Goal: Task Accomplishment & Management: Use online tool/utility

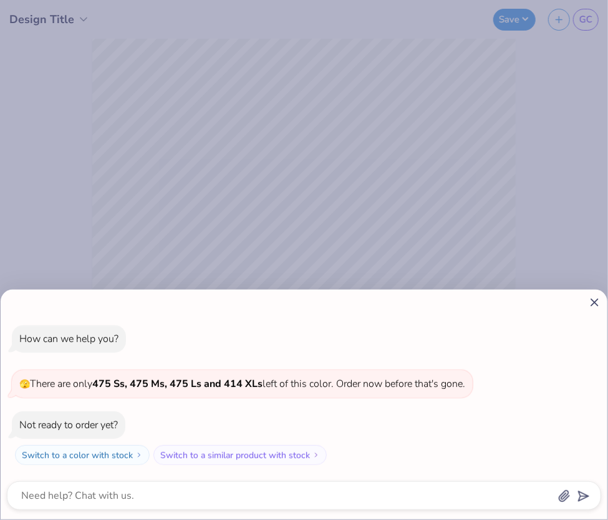
click at [593, 303] on icon at bounding box center [594, 302] width 13 height 13
type textarea "x"
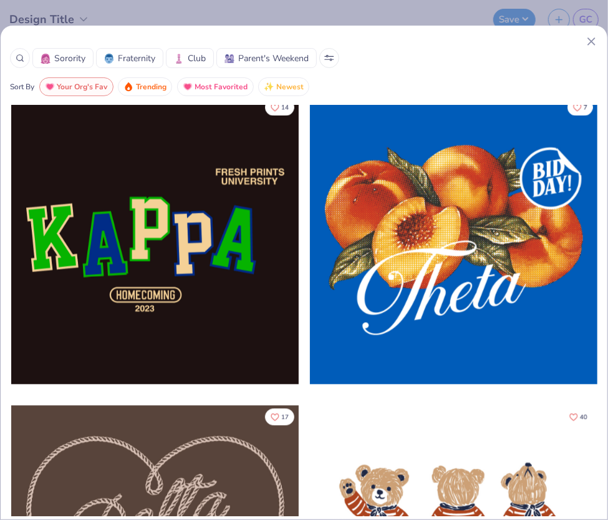
scroll to position [939, 0]
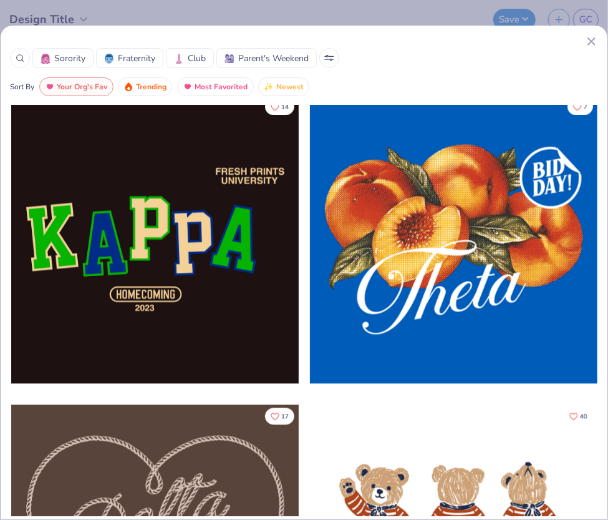
click at [132, 261] on div at bounding box center [155, 239] width 288 height 288
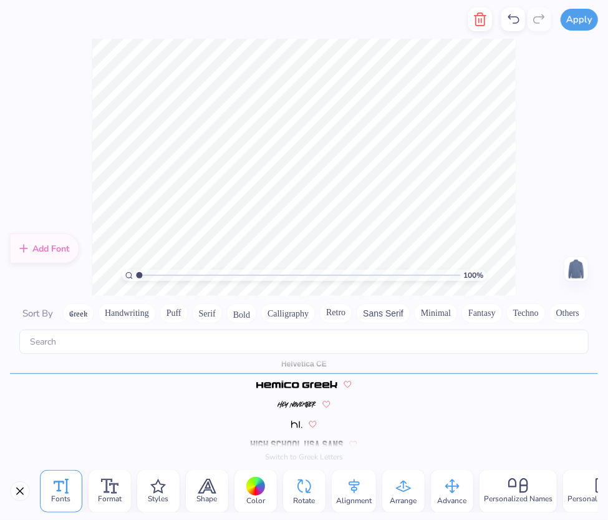
scroll to position [10, 2]
type textarea "P"
type textarea "GEORGETOWN LAW"
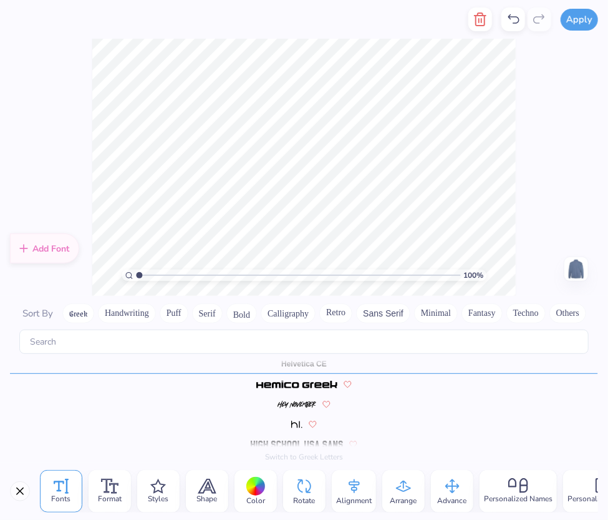
type textarea "U"
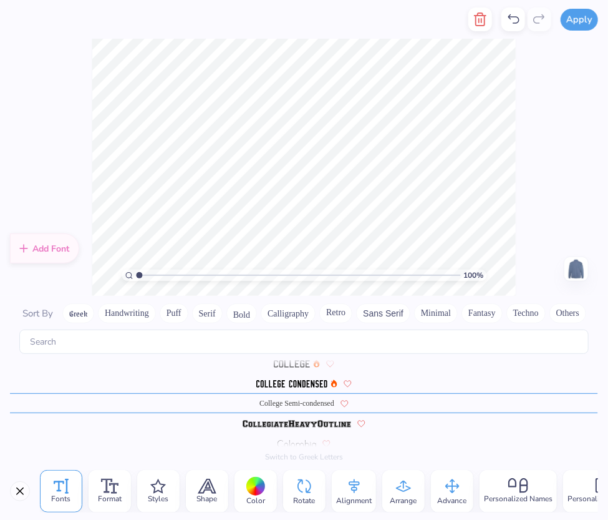
scroll to position [10, 1]
type textarea "EVENING STUDENT"
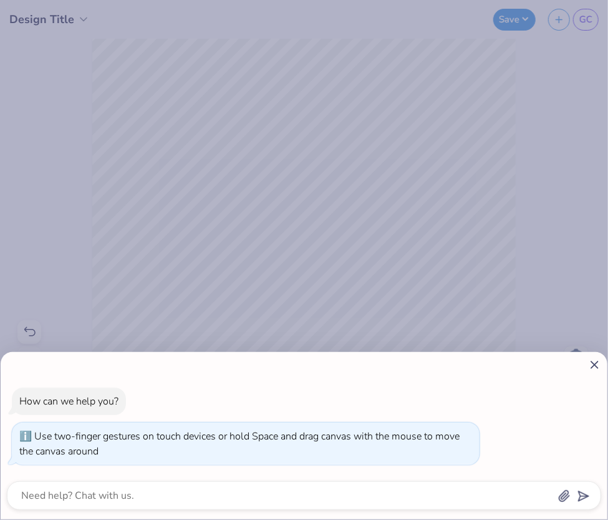
type input "1.1047361239912"
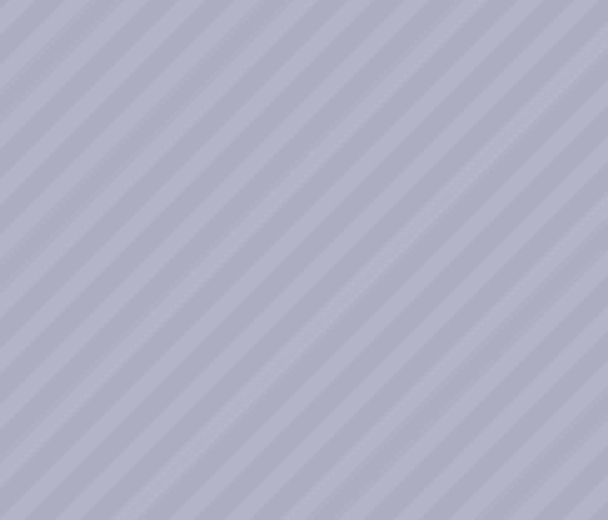
click at [319, 177] on div "How can we help you? Use two-finger gestures on touch devices or hold Space and…" at bounding box center [304, 260] width 608 height 520
type textarea "x"
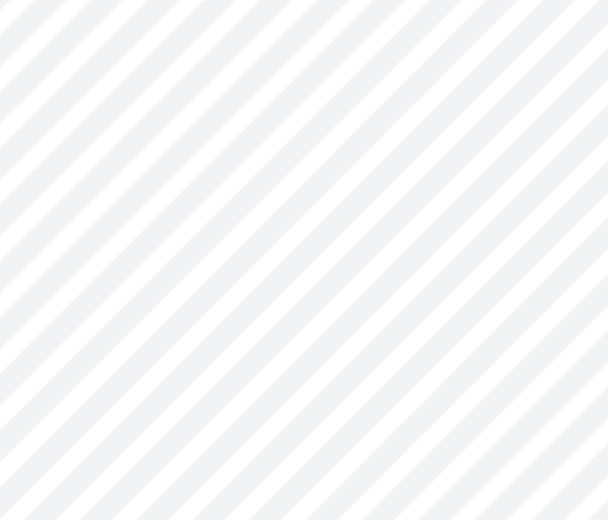
type input "1"
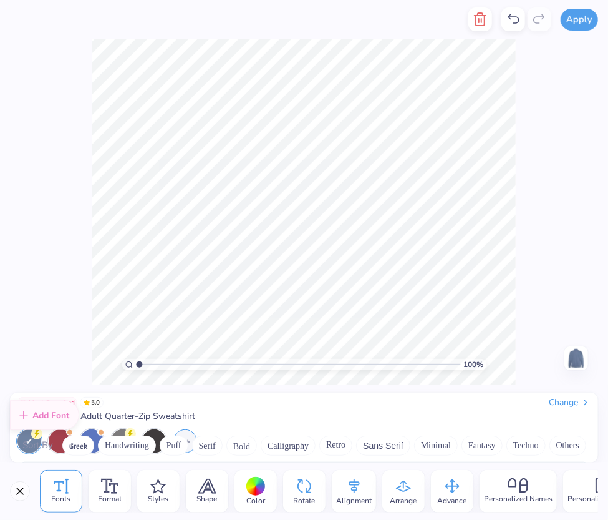
scroll to position [1503, 0]
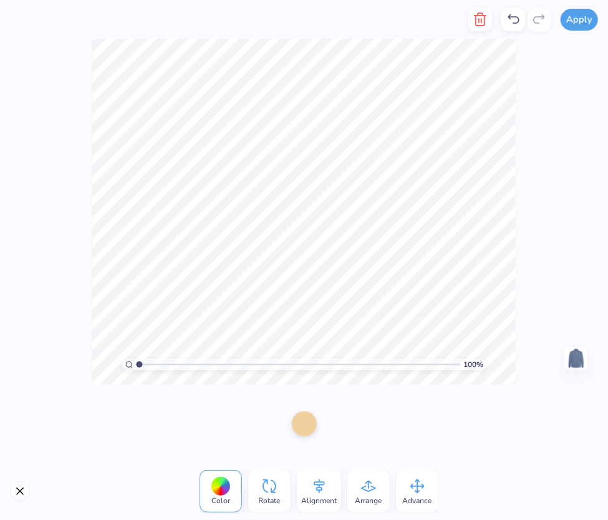
click at [319, 492] on icon at bounding box center [319, 486] width 19 height 19
click at [231, 421] on icon at bounding box center [229, 418] width 19 height 19
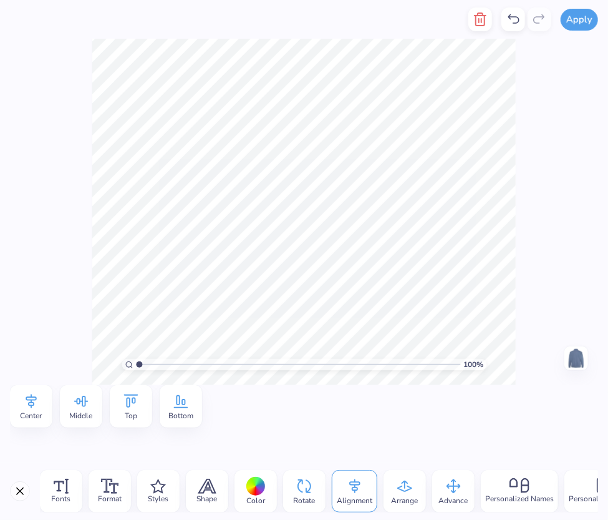
click at [42, 405] on div "Center" at bounding box center [31, 406] width 42 height 42
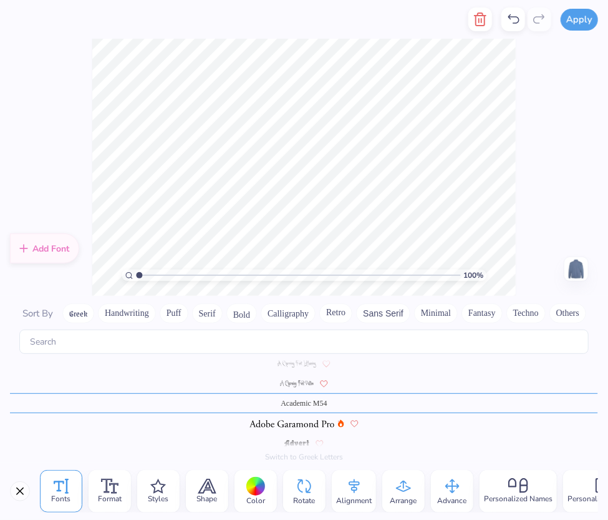
scroll to position [10, 1]
type textarea "G"
type textarea "[GEOGRAPHIC_DATA]"
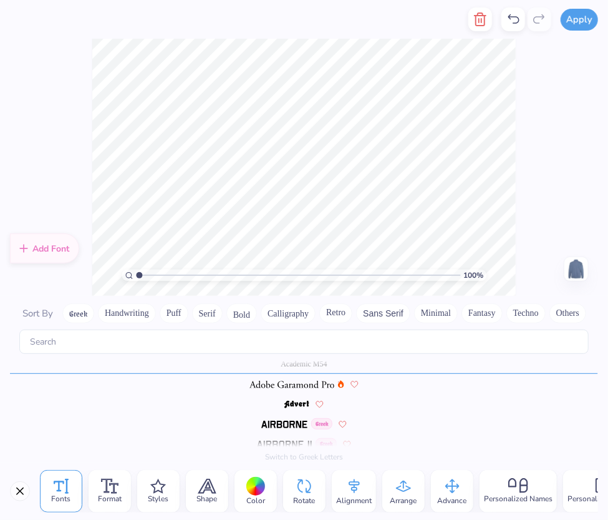
scroll to position [107, 0]
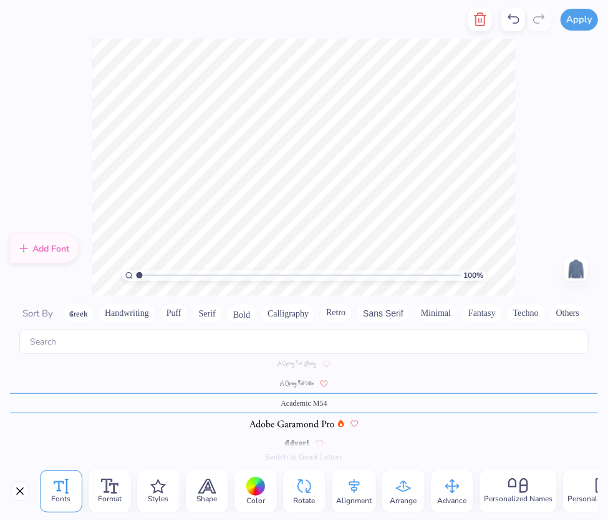
click at [359, 484] on icon at bounding box center [354, 486] width 19 height 19
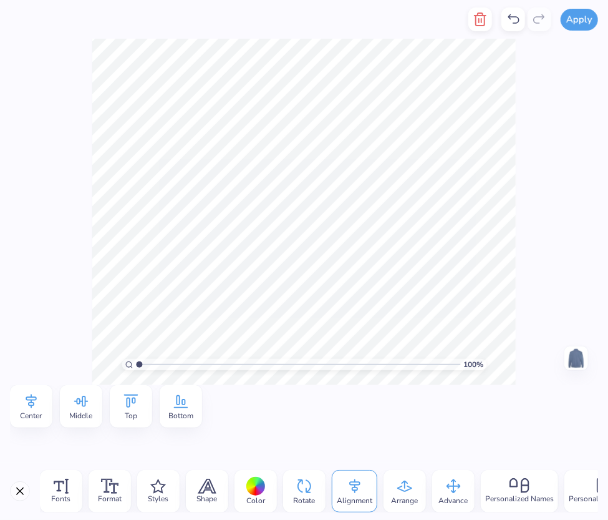
click at [27, 404] on icon at bounding box center [31, 401] width 19 height 19
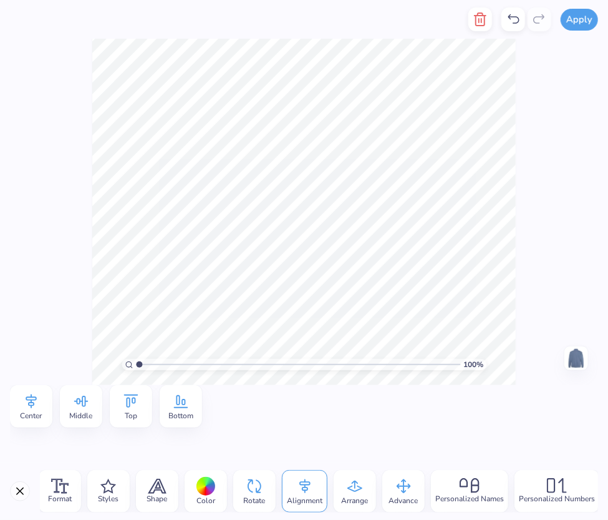
click at [265, 489] on div "Rotate" at bounding box center [254, 491] width 42 height 42
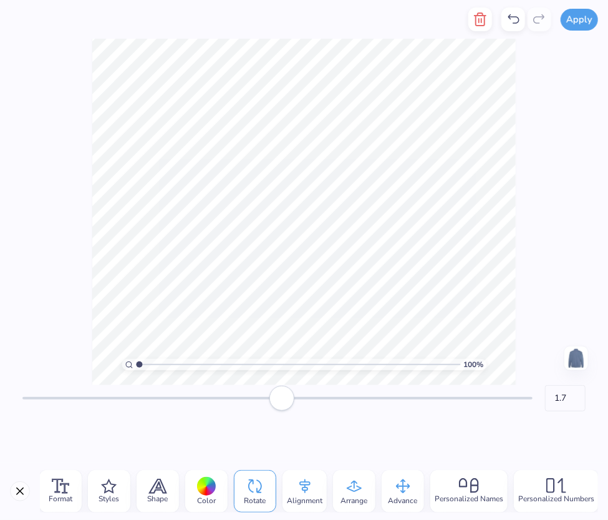
type input "3.0"
drag, startPoint x: 270, startPoint y: 401, endPoint x: 282, endPoint y: 400, distance: 12.5
click at [282, 400] on div "Accessibility label" at bounding box center [282, 398] width 25 height 25
click at [577, 405] on input "-1.8" at bounding box center [565, 398] width 41 height 26
click at [573, 401] on input "-1.9" at bounding box center [565, 398] width 41 height 26
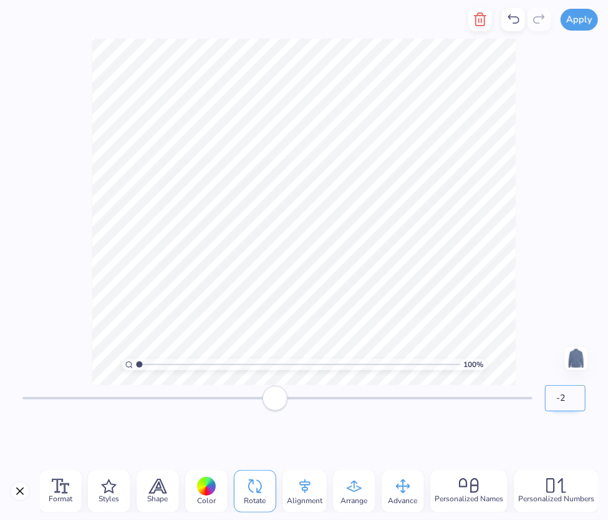
click at [573, 401] on input "-2" at bounding box center [565, 398] width 41 height 26
click at [573, 401] on input "-2.1" at bounding box center [565, 398] width 41 height 26
click at [573, 401] on input "-2.2" at bounding box center [565, 398] width 41 height 26
click at [573, 401] on input "-2.3" at bounding box center [565, 398] width 41 height 26
click at [573, 401] on input "-2.6" at bounding box center [565, 398] width 41 height 26
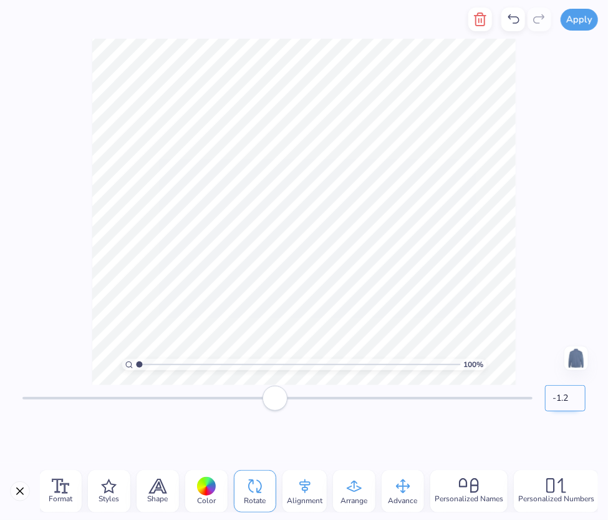
click at [572, 396] on input "-1.2" at bounding box center [565, 398] width 41 height 26
click at [572, 396] on input "-1.1" at bounding box center [565, 398] width 41 height 26
click at [572, 396] on input "-1" at bounding box center [565, 398] width 41 height 26
click at [572, 396] on input "-0.9" at bounding box center [565, 398] width 41 height 26
click at [572, 396] on input "-0.8" at bounding box center [565, 398] width 41 height 26
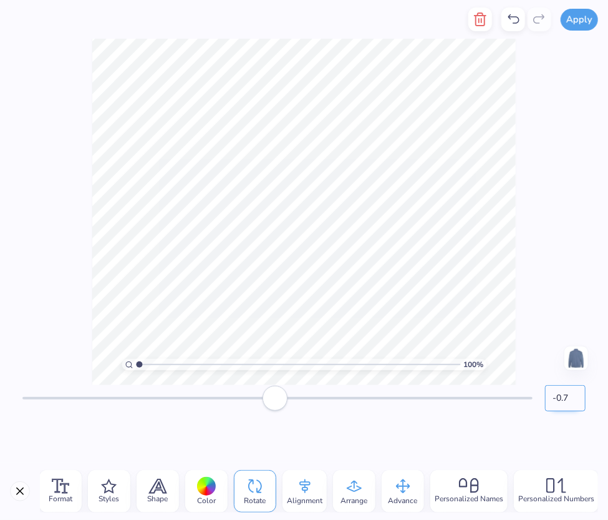
click at [572, 396] on input "-0.7" at bounding box center [565, 398] width 41 height 26
click at [572, 396] on input "-0.6" at bounding box center [565, 398] width 41 height 26
click at [572, 396] on input "-0.5" at bounding box center [565, 398] width 41 height 26
click at [572, 396] on input "-0.4" at bounding box center [565, 398] width 41 height 26
click at [572, 396] on input "-0.3" at bounding box center [565, 398] width 41 height 26
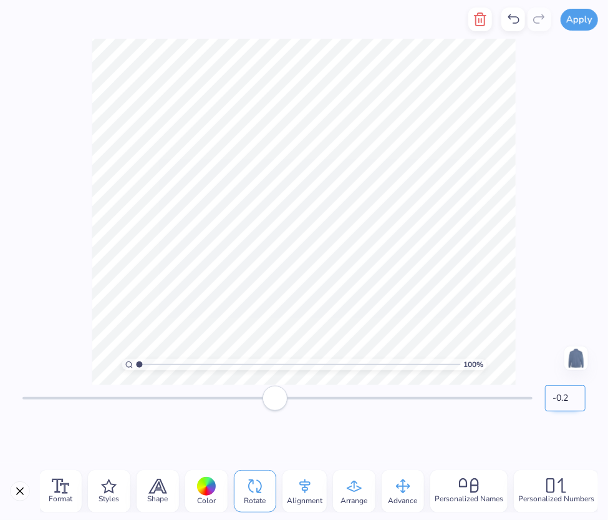
click at [572, 396] on input "-0.2" at bounding box center [565, 398] width 41 height 26
click at [572, 396] on input "-0.1" at bounding box center [565, 398] width 41 height 26
type input "0"
click at [572, 396] on input "0" at bounding box center [565, 398] width 41 height 26
click at [527, 455] on div "-1.8" at bounding box center [304, 423] width 588 height 77
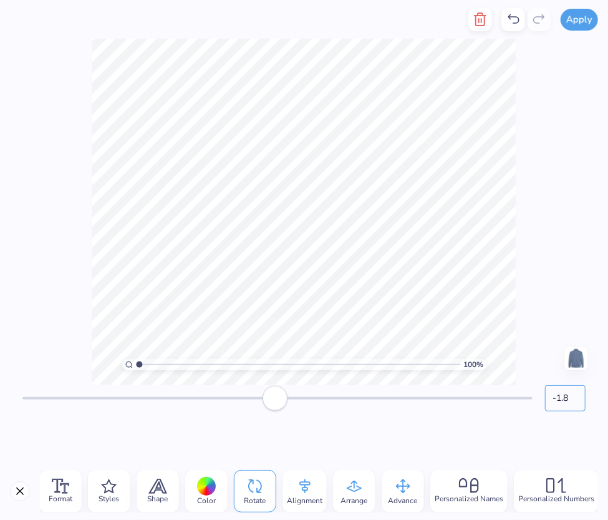
drag, startPoint x: 568, startPoint y: 396, endPoint x: 540, endPoint y: 396, distance: 27.5
click at [540, 396] on div "-1.8" at bounding box center [304, 398] width 588 height 26
type input "0"
click at [570, 401] on input "-1.9" at bounding box center [565, 398] width 41 height 26
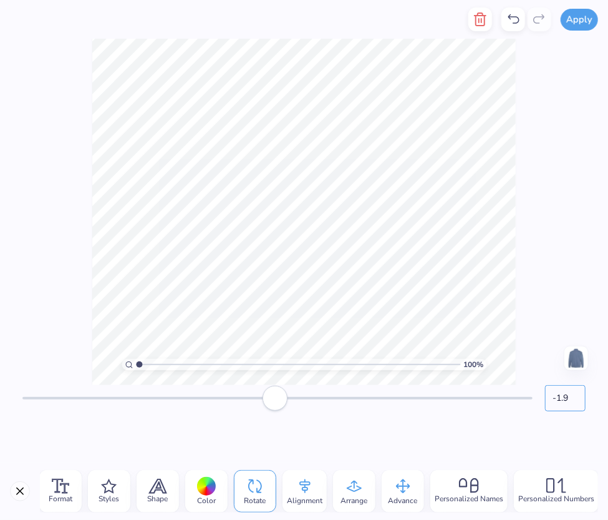
drag, startPoint x: 567, startPoint y: 398, endPoint x: 520, endPoint y: 393, distance: 47.1
click at [520, 393] on div "-1.9" at bounding box center [304, 398] width 588 height 26
type input "0"
click at [540, 198] on div "100 % Need help? Chat with us. Back" at bounding box center [304, 212] width 608 height 346
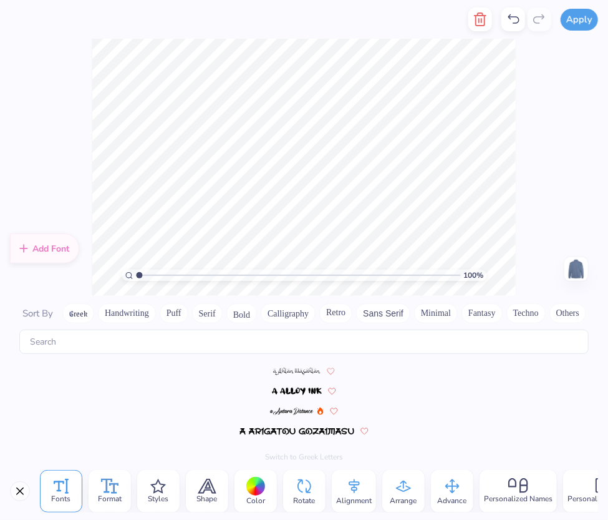
scroll to position [147, 0]
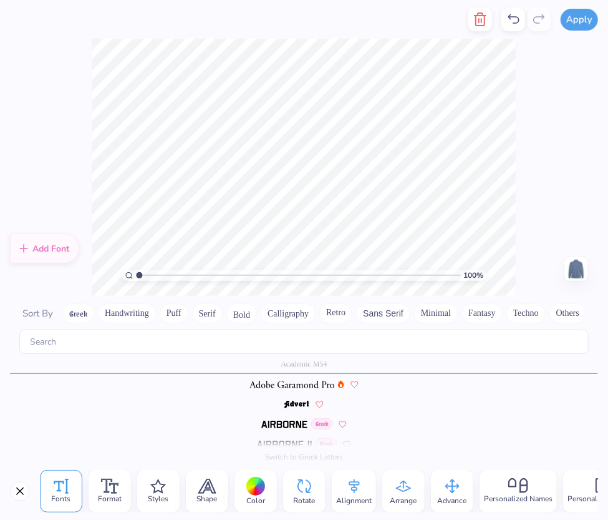
click at [250, 484] on div at bounding box center [255, 486] width 19 height 19
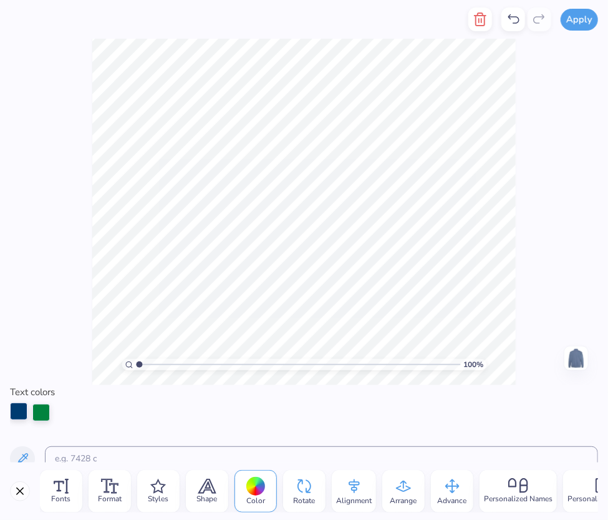
click at [24, 415] on div at bounding box center [18, 410] width 17 height 17
click at [41, 414] on div at bounding box center [40, 410] width 17 height 17
click at [250, 485] on div at bounding box center [255, 486] width 19 height 19
click at [266, 449] on input at bounding box center [321, 458] width 553 height 25
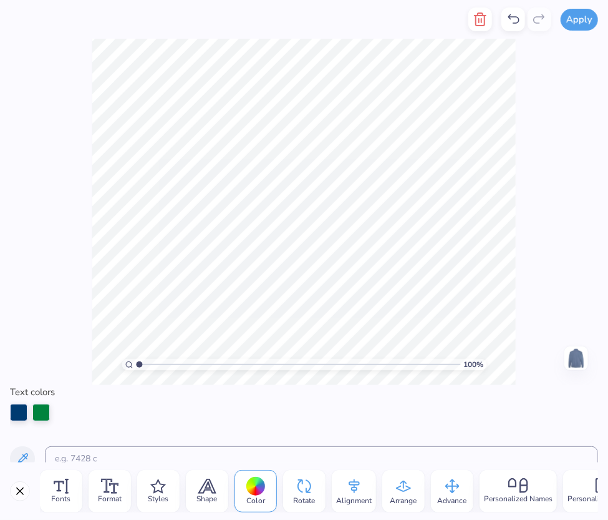
scroll to position [10, 2]
click at [253, 489] on div at bounding box center [255, 486] width 19 height 19
click at [250, 477] on div at bounding box center [255, 486] width 19 height 19
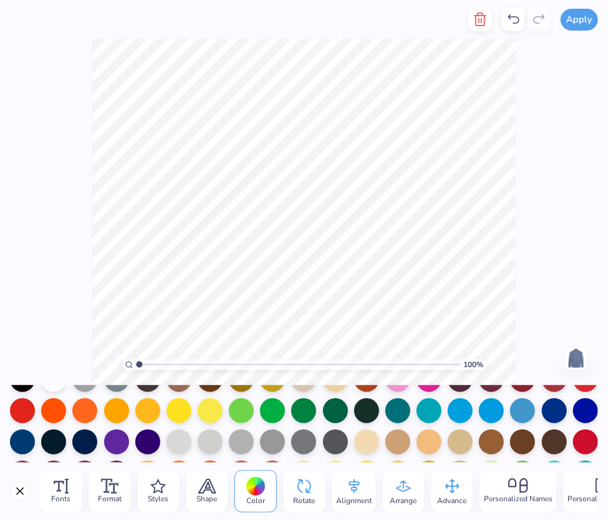
scroll to position [77, 0]
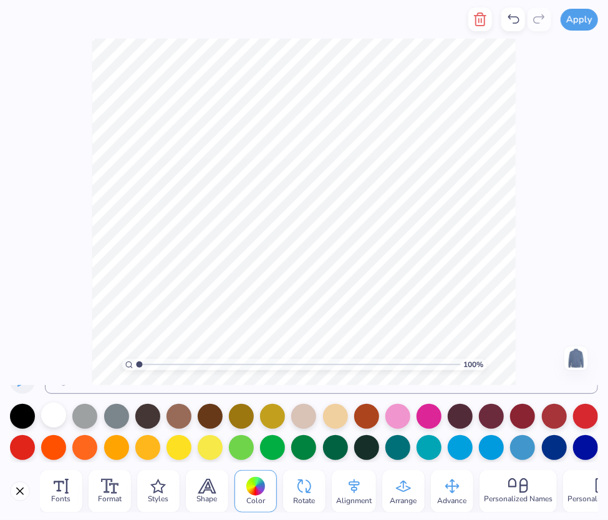
click at [56, 420] on div at bounding box center [53, 414] width 25 height 25
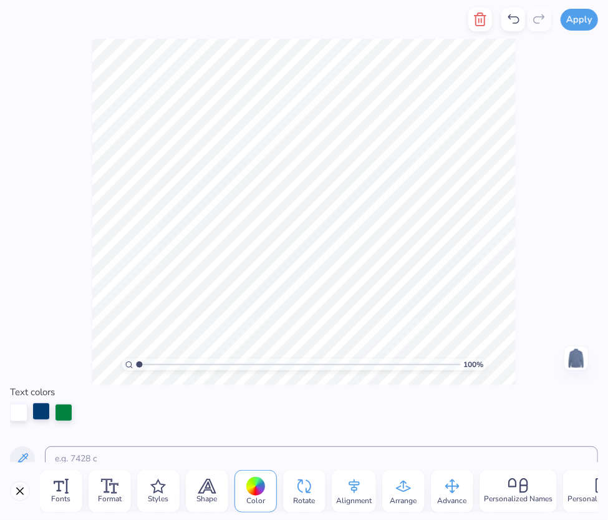
click at [41, 410] on div at bounding box center [40, 410] width 17 height 17
click at [19, 413] on div at bounding box center [18, 410] width 17 height 17
click at [67, 494] on span "Fonts" at bounding box center [61, 499] width 19 height 10
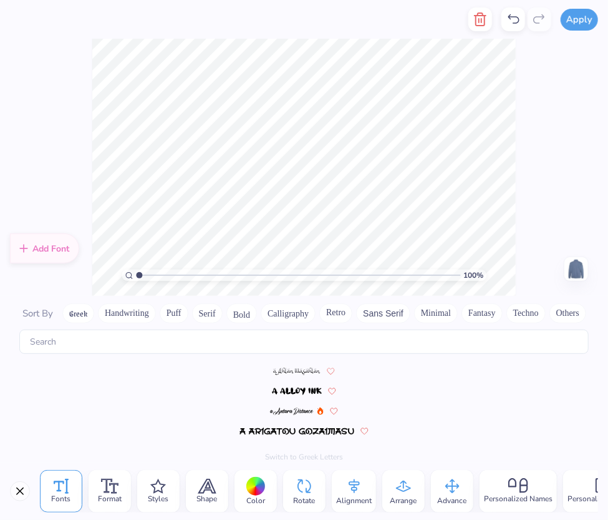
click at [248, 485] on div at bounding box center [255, 486] width 19 height 19
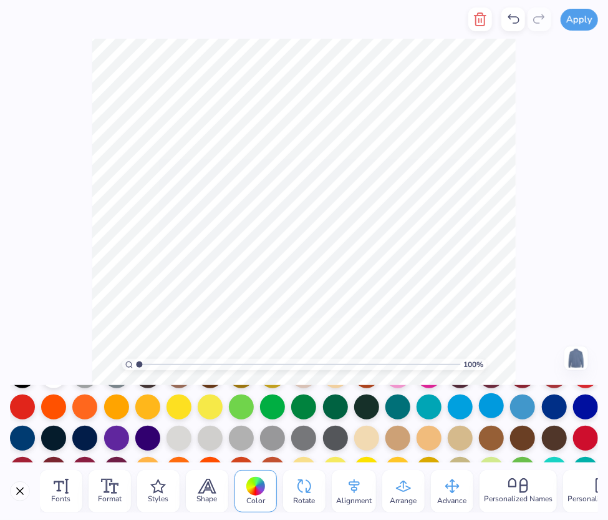
scroll to position [132, 0]
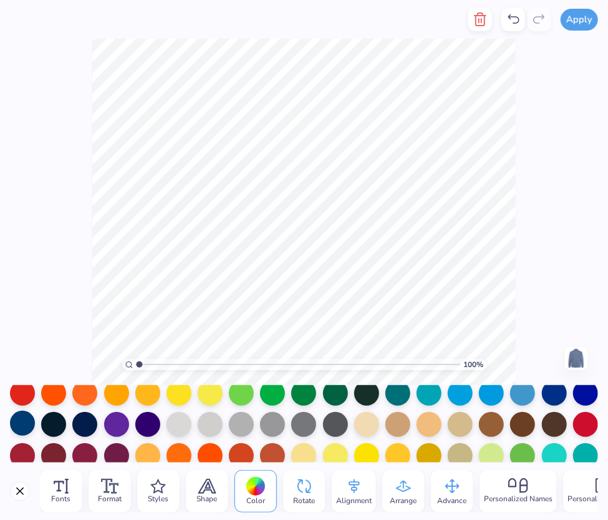
click at [35, 423] on div at bounding box center [22, 423] width 25 height 25
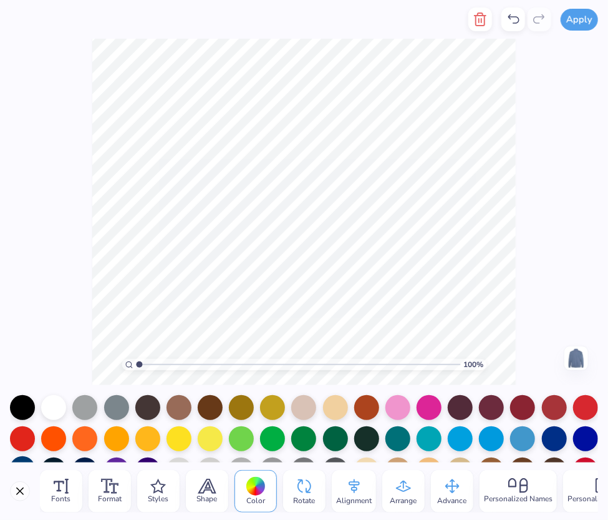
scroll to position [0, 0]
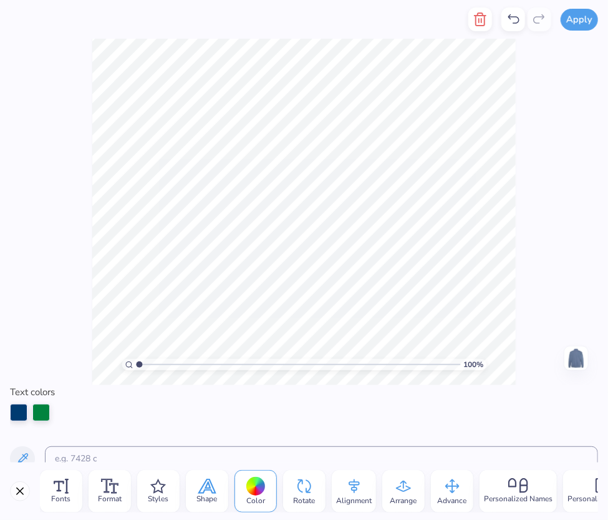
click at [213, 484] on icon at bounding box center [207, 486] width 17 height 14
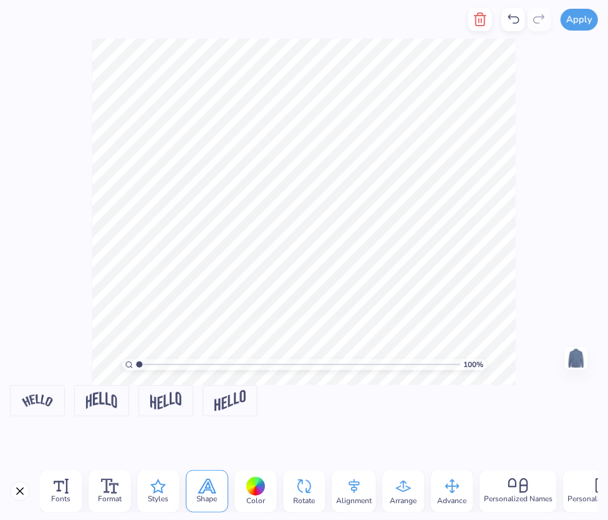
click at [150, 494] on span "Styles" at bounding box center [158, 499] width 21 height 10
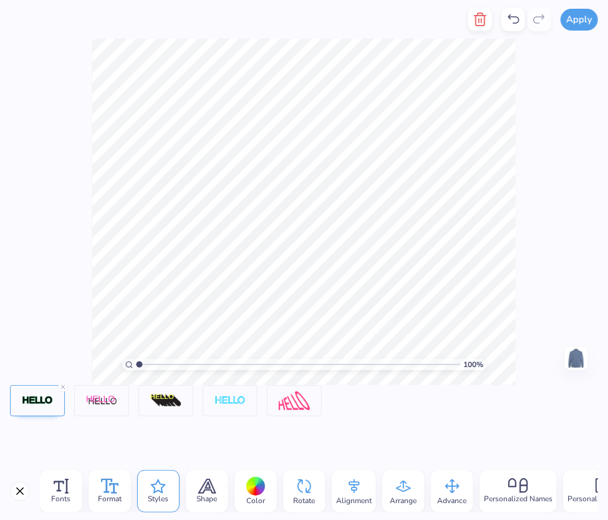
click at [116, 494] on span "Format" at bounding box center [110, 499] width 24 height 10
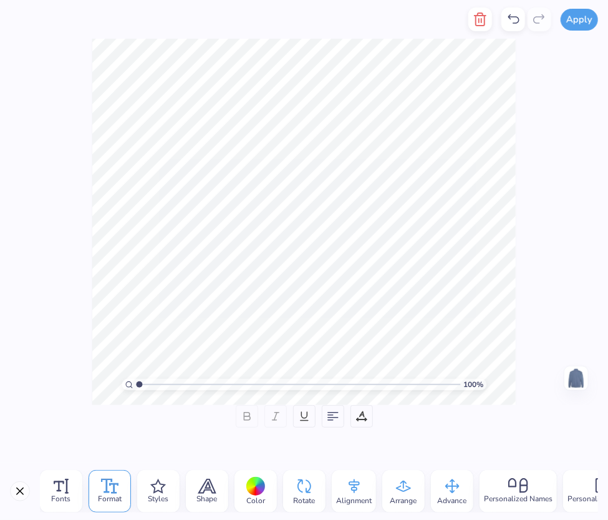
click at [271, 490] on div "Color" at bounding box center [256, 491] width 42 height 42
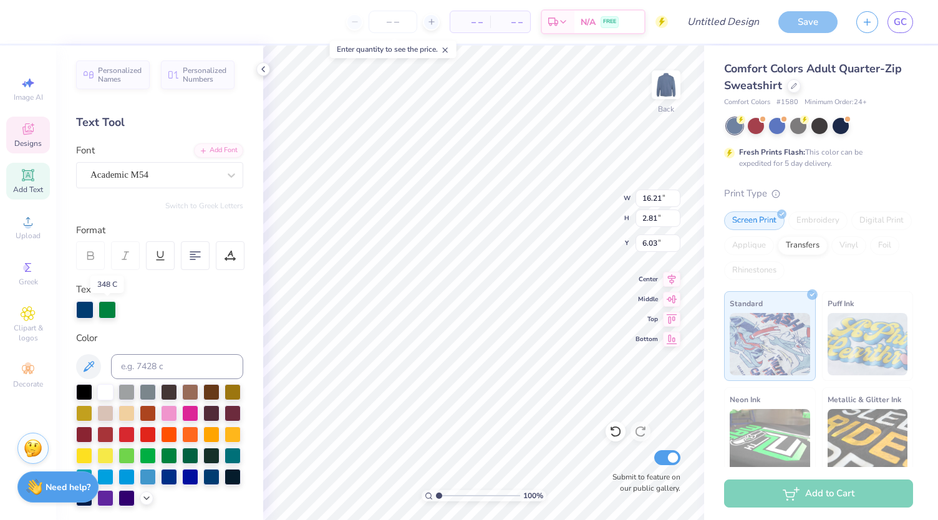
click at [106, 308] on div at bounding box center [107, 309] width 17 height 17
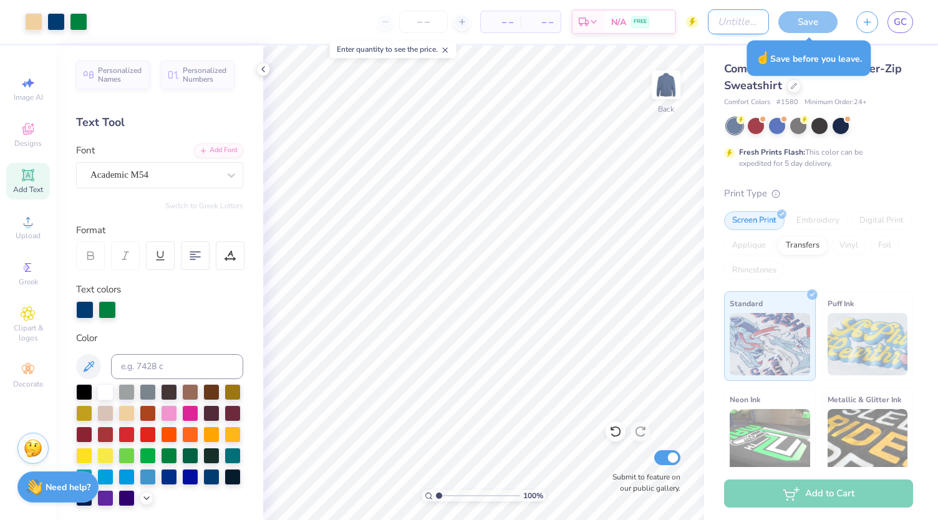
click at [608, 22] on input "Design Title" at bounding box center [738, 21] width 61 height 25
type input "2025-2026 Sweatshirt"
click at [608, 27] on div "Save GC" at bounding box center [859, 22] width 160 height 44
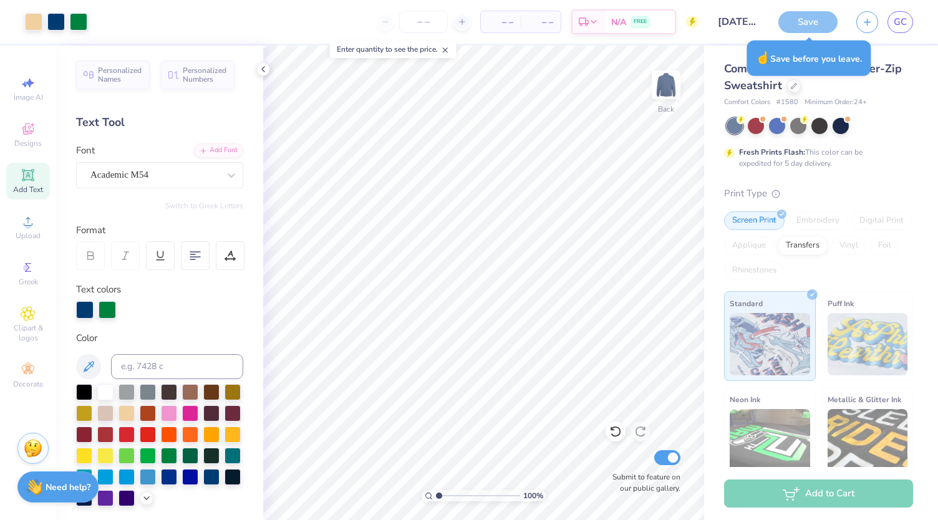
click at [608, 21] on div "Save" at bounding box center [808, 22] width 59 height 22
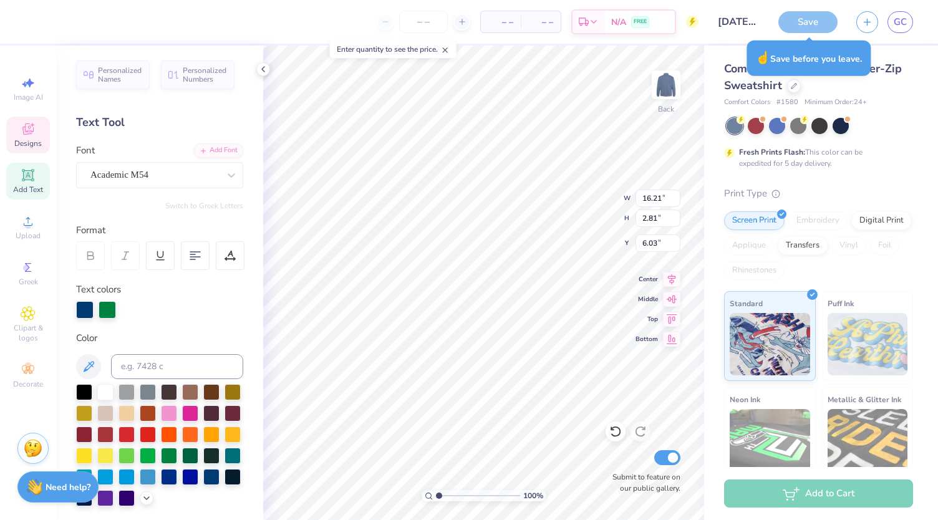
type input "12.26"
type input "2.13"
type input "6.31"
click at [608, 14] on button "Save" at bounding box center [808, 20] width 59 height 22
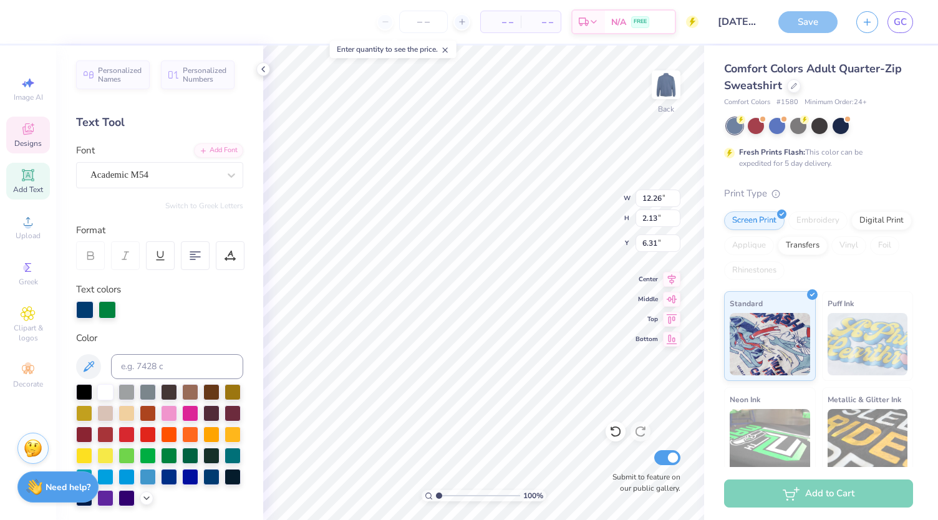
type input "4.06"
type input "0.31"
type input "3.00"
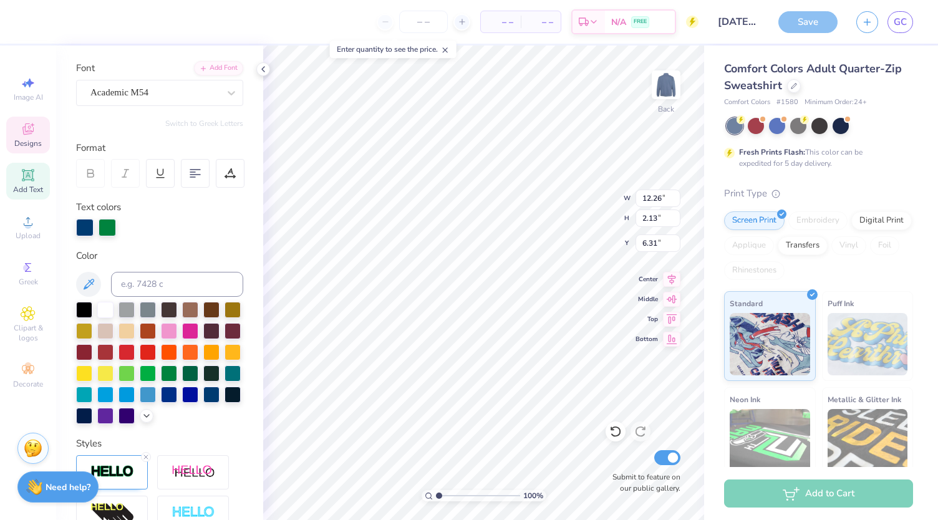
scroll to position [125, 0]
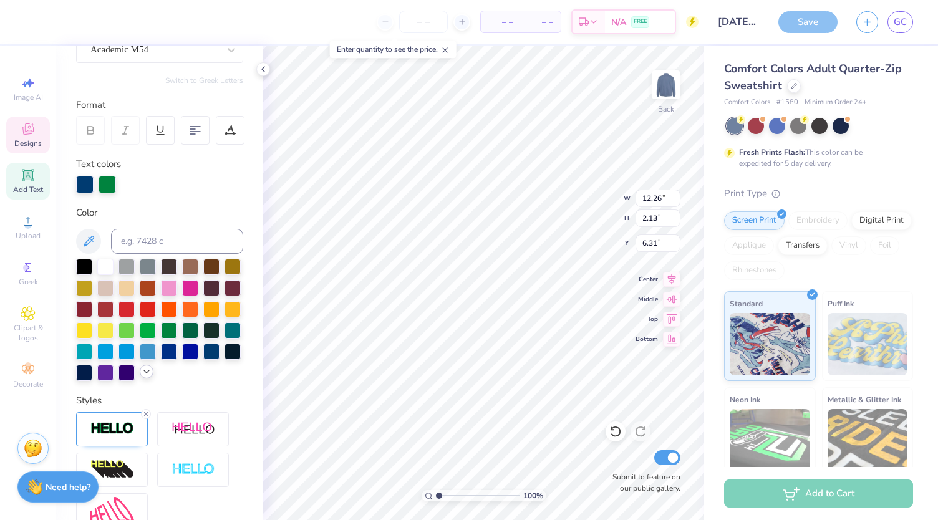
click at [140, 379] on div at bounding box center [147, 372] width 14 height 14
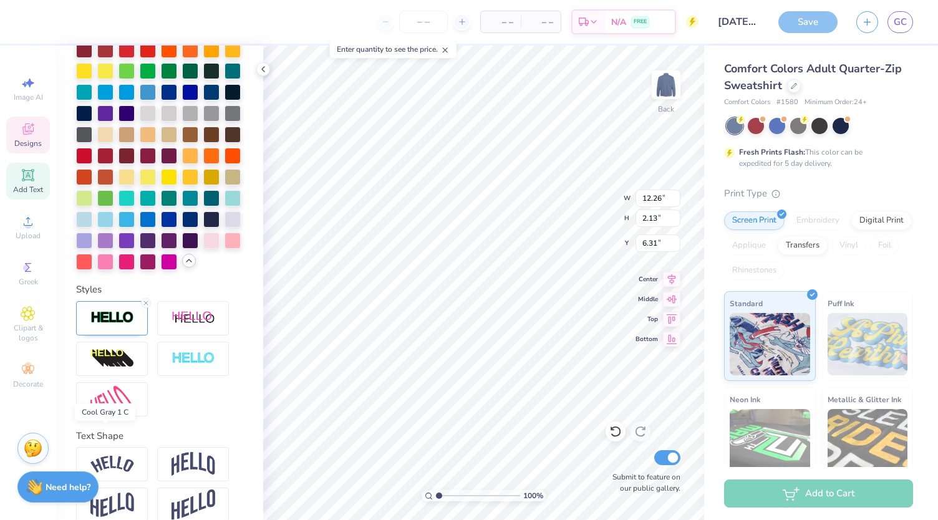
scroll to position [46, 0]
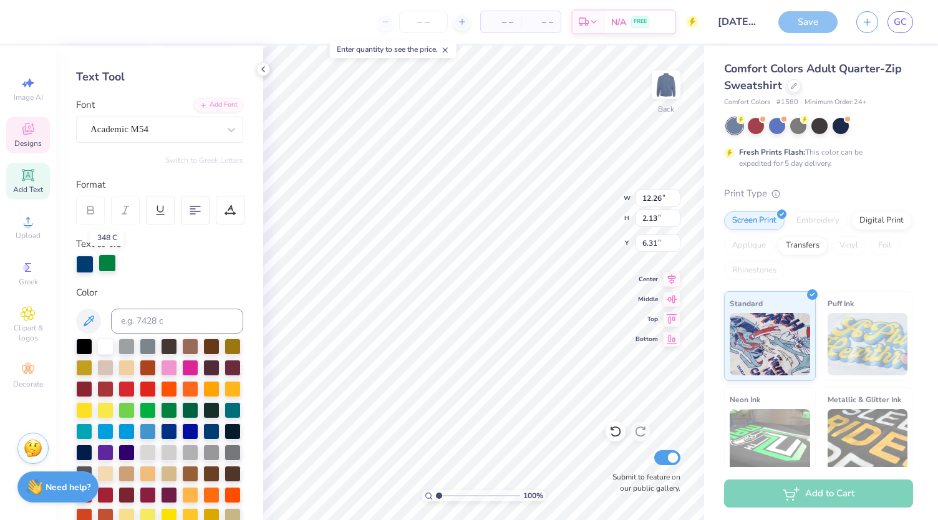
click at [107, 263] on div at bounding box center [107, 263] width 17 height 17
click at [107, 348] on div at bounding box center [105, 346] width 16 height 16
type input "12.30"
type input "2.04"
type input "6.36"
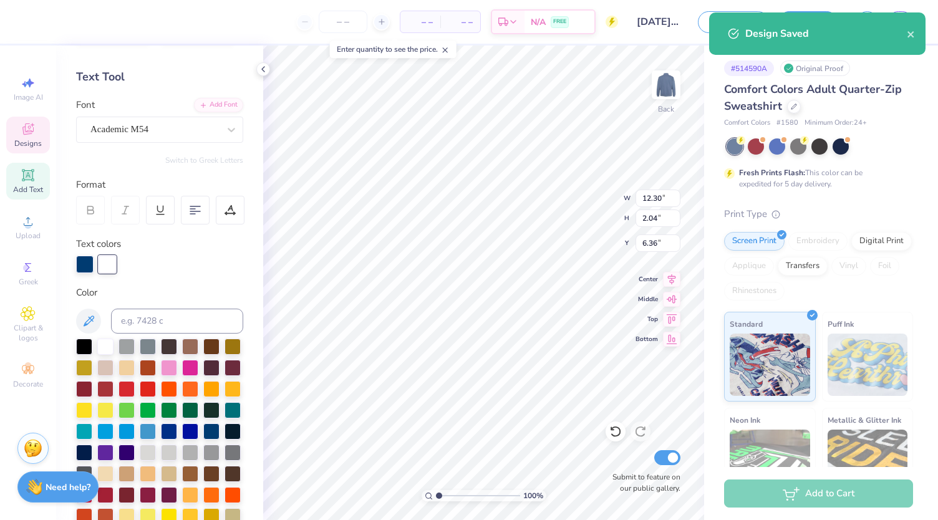
type input "12.27"
type input "1.99"
type input "6.38"
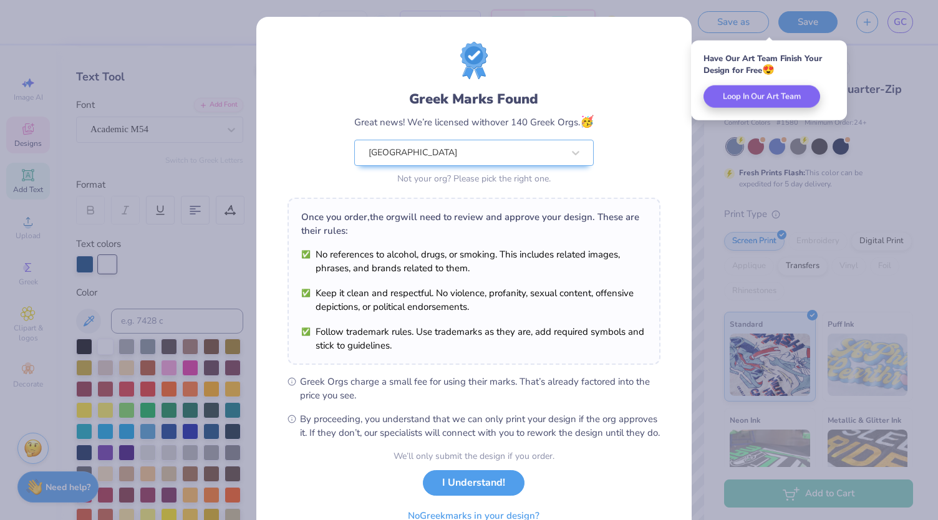
scroll to position [62, 0]
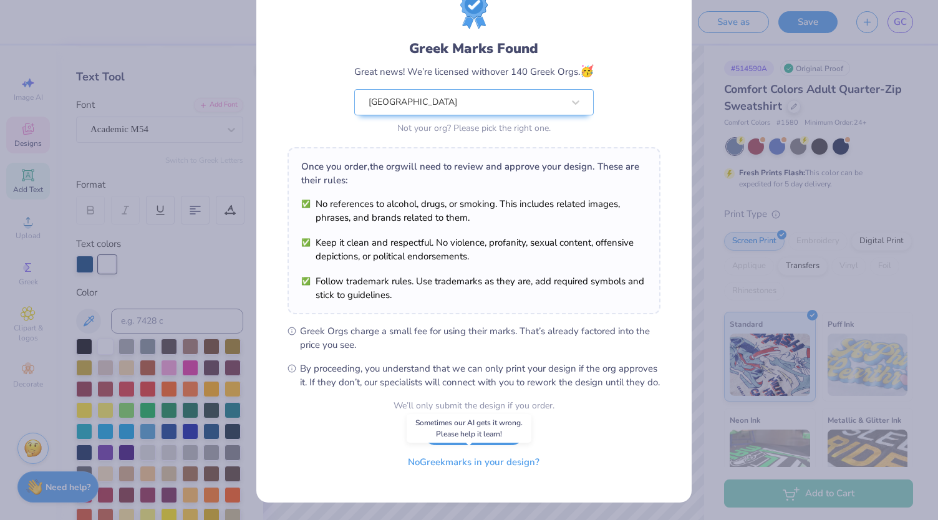
click at [448, 467] on button "No Greek marks in your design?" at bounding box center [473, 463] width 153 height 26
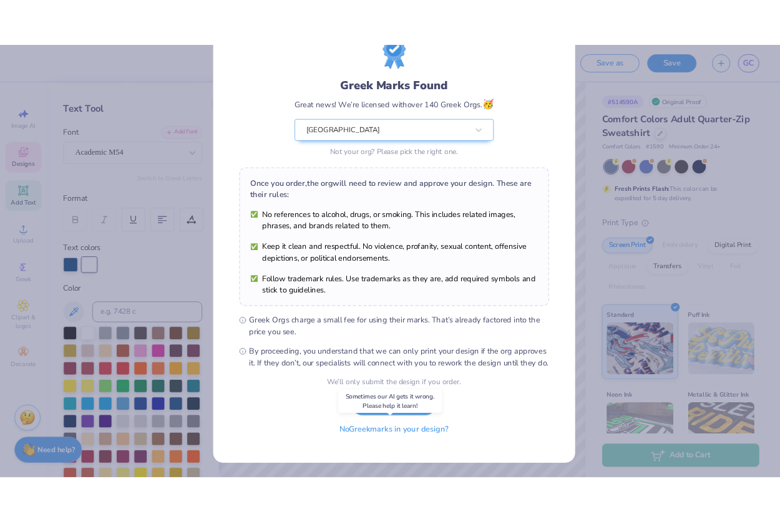
scroll to position [0, 0]
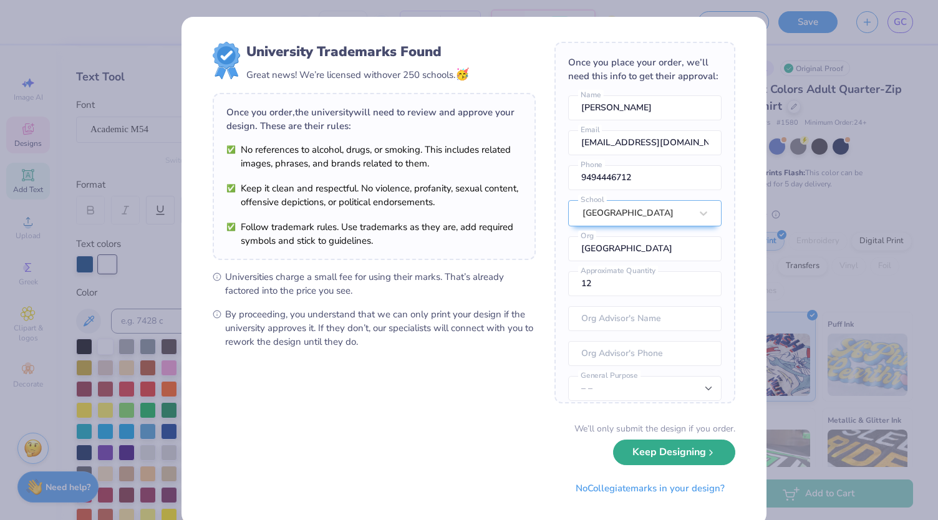
click at [608, 448] on button "Keep Designing" at bounding box center [674, 453] width 122 height 26
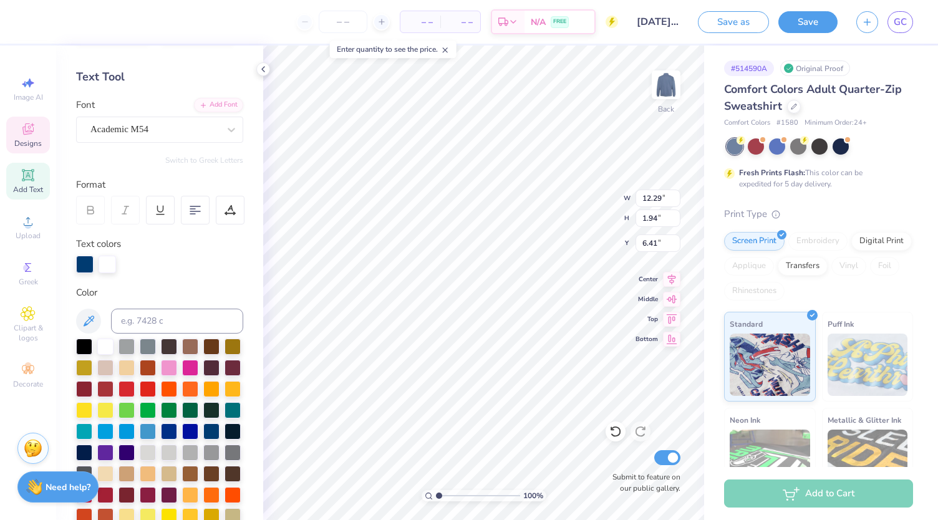
type input "12.29"
type input "1.94"
type input "6.41"
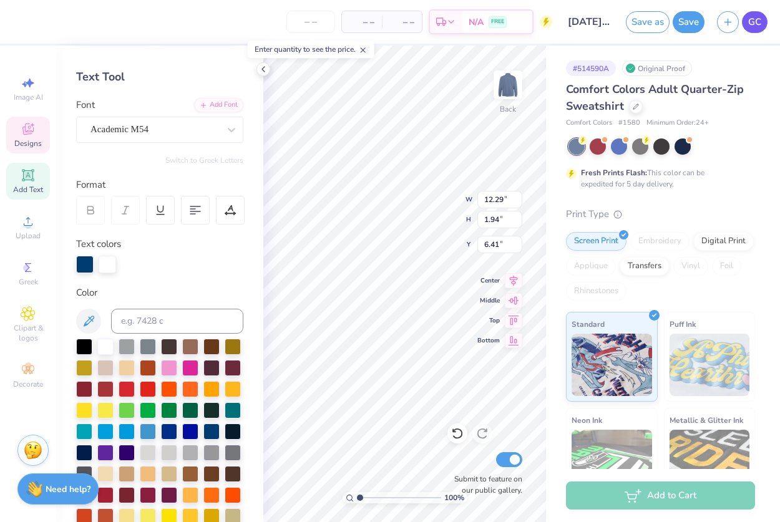
click at [608, 26] on span "GC" at bounding box center [754, 22] width 13 height 14
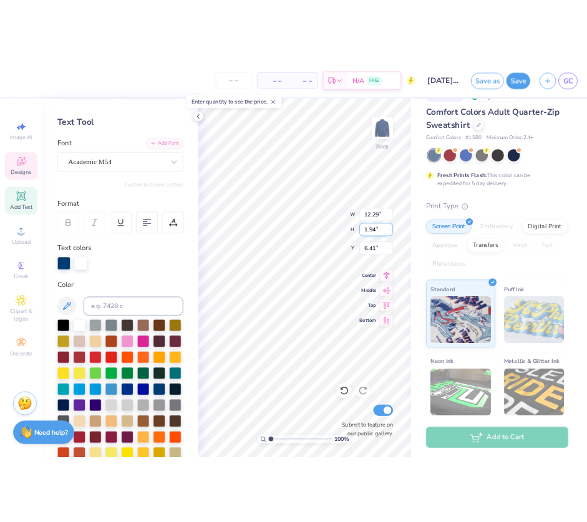
scroll to position [10, 3]
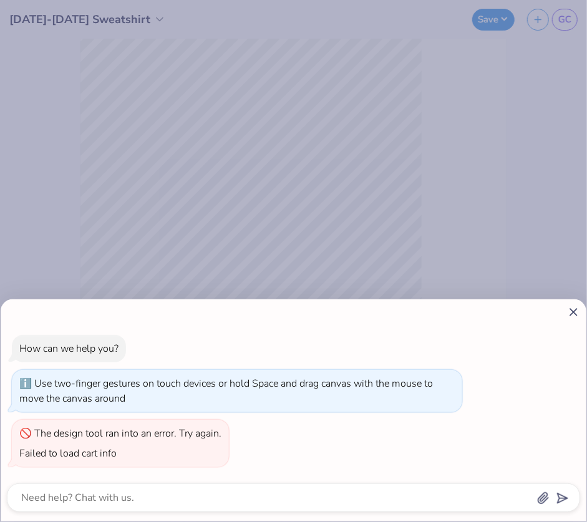
type textarea "x"
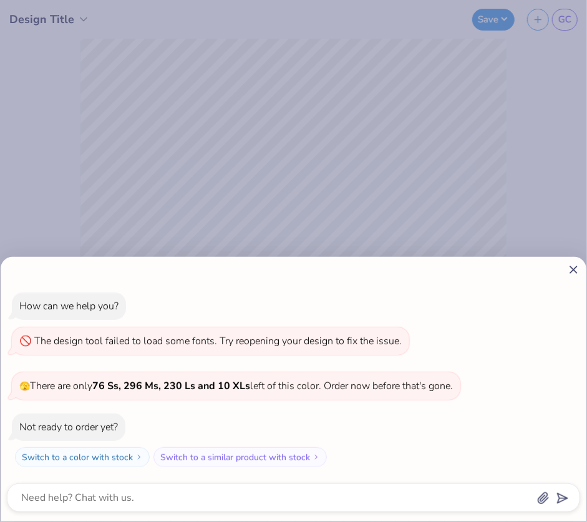
click at [572, 263] on icon at bounding box center [573, 269] width 13 height 13
type textarea "x"
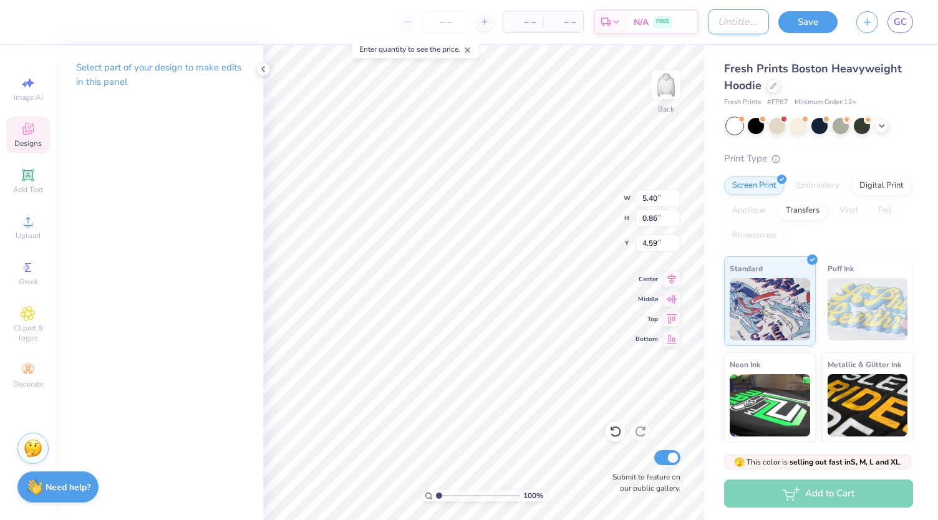
click at [586, 21] on input "Design Title" at bounding box center [738, 21] width 61 height 25
type input "S"
type input "DESIGN 2 2025"
click at [586, 14] on button "Save" at bounding box center [808, 20] width 59 height 22
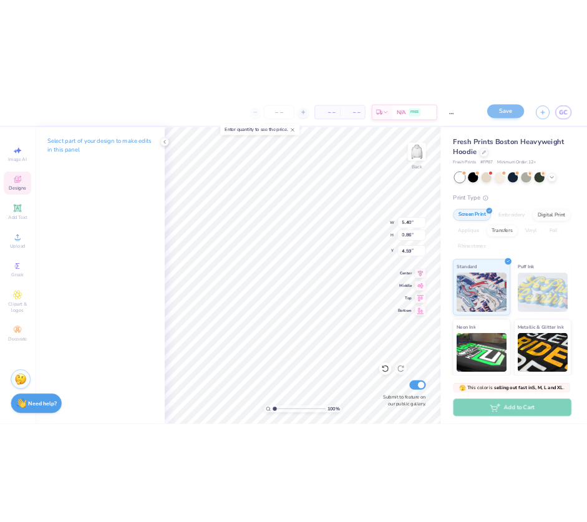
scroll to position [0, 0]
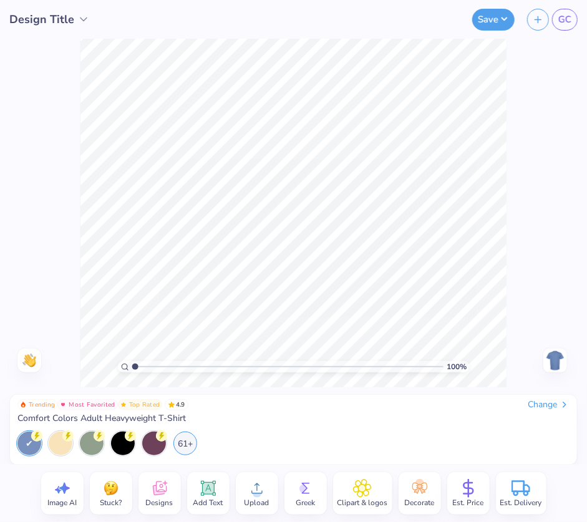
click at [548, 409] on div "Change" at bounding box center [549, 404] width 42 height 11
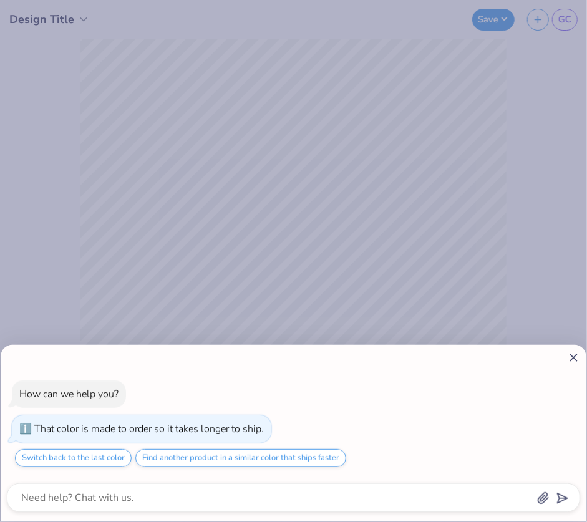
click at [576, 363] on icon at bounding box center [573, 357] width 13 height 13
type textarea "x"
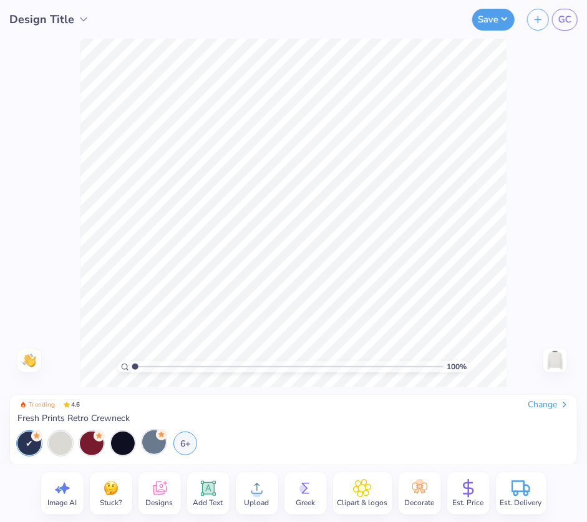
click at [162, 446] on div at bounding box center [154, 443] width 24 height 24
click at [373, 493] on div "Clipart & logos" at bounding box center [362, 493] width 59 height 42
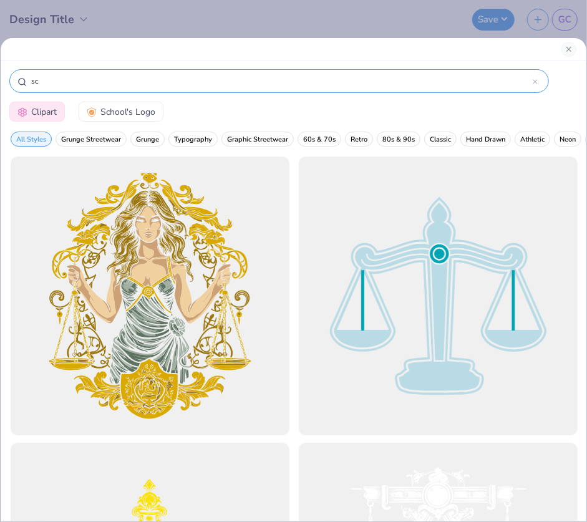
type input "s"
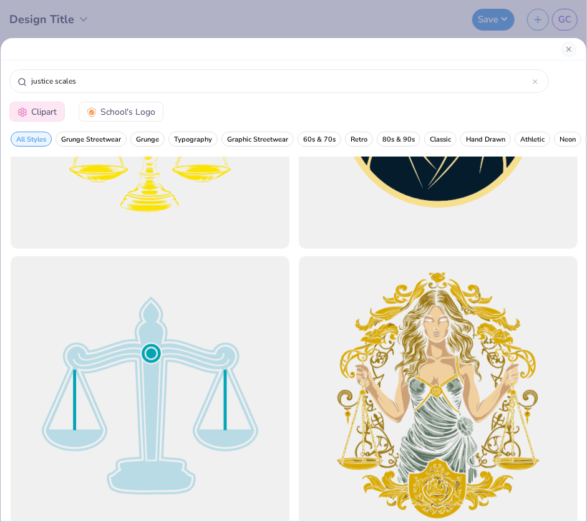
scroll to position [469, 0]
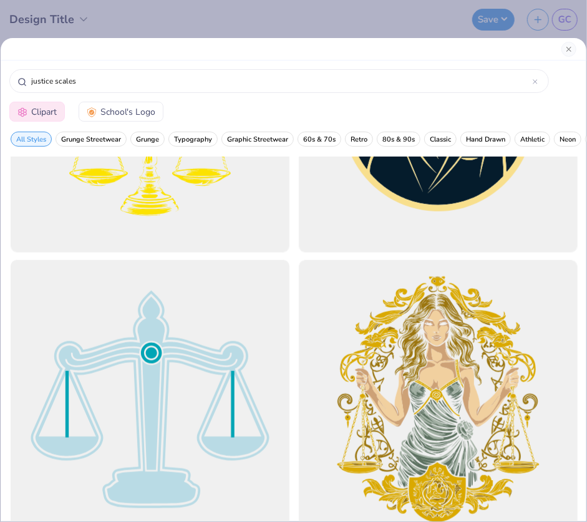
type input "justice scales"
click at [190, 346] on div at bounding box center [149, 399] width 307 height 307
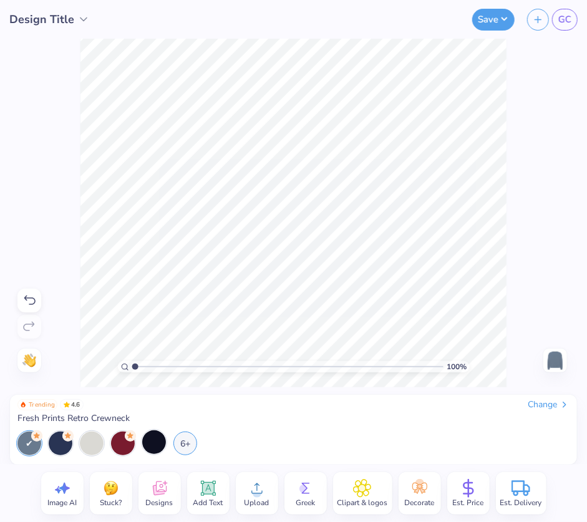
click at [260, 486] on icon at bounding box center [257, 488] width 19 height 19
click at [166, 496] on icon at bounding box center [159, 488] width 19 height 19
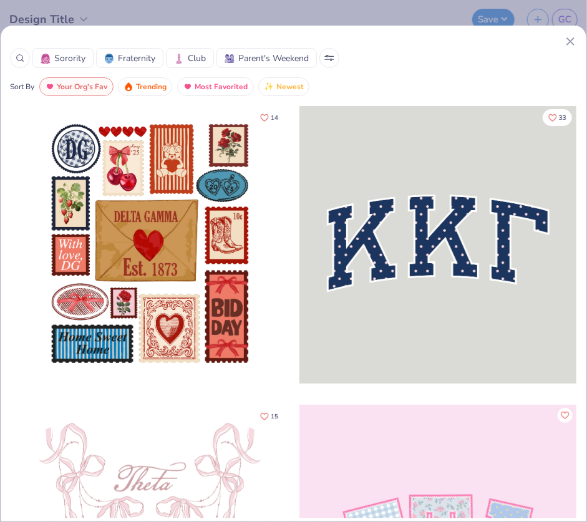
click at [188, 58] on span "Club" at bounding box center [197, 58] width 18 height 13
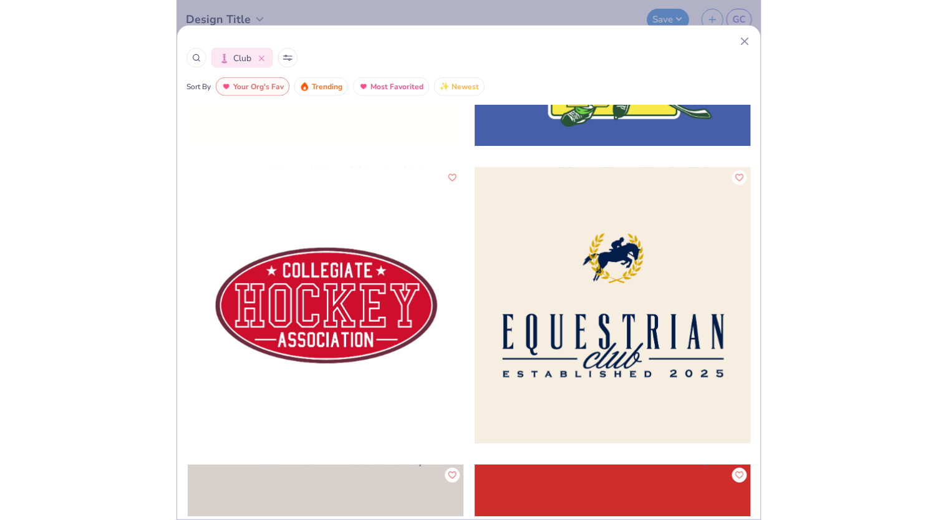
scroll to position [17873, 0]
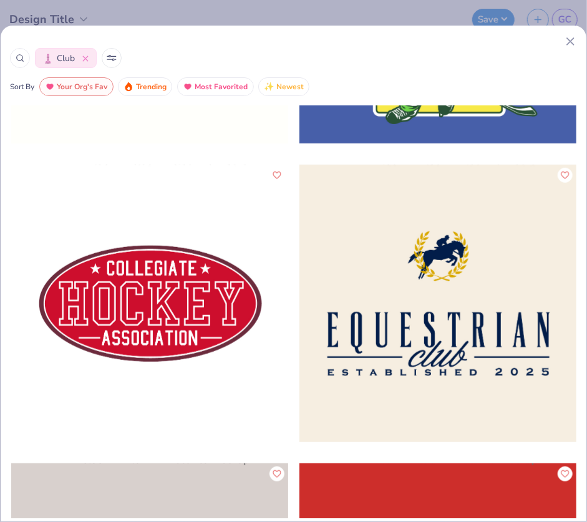
click at [176, 316] on div at bounding box center [150, 304] width 278 height 278
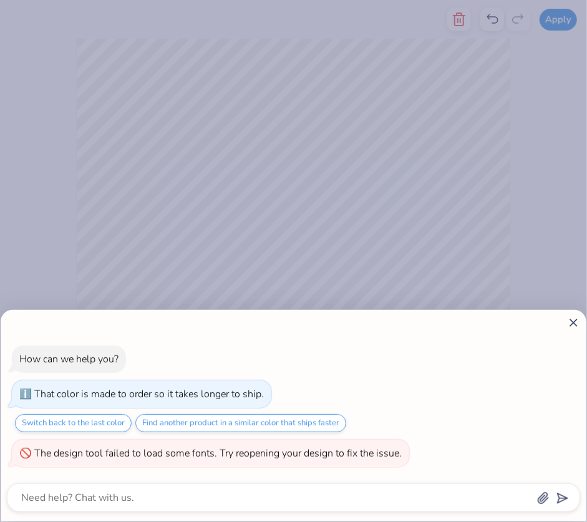
click at [568, 316] on div "How can we help you? That color is made to order so it takes longer to ship. Sw…" at bounding box center [294, 416] width 586 height 212
click at [568, 323] on icon at bounding box center [573, 322] width 13 height 13
type textarea "x"
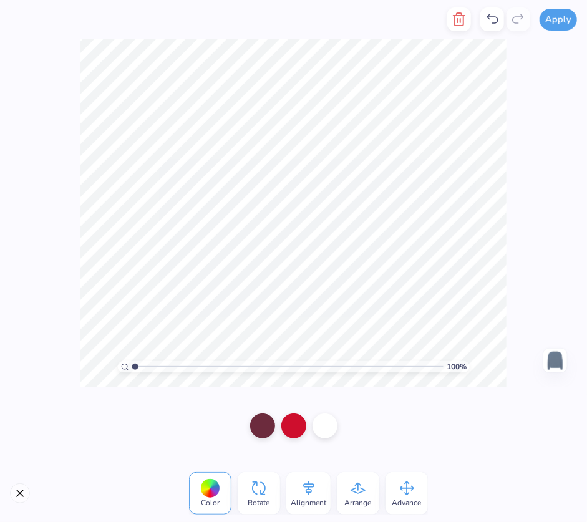
click at [210, 494] on div at bounding box center [210, 488] width 19 height 19
click at [201, 490] on div at bounding box center [210, 488] width 19 height 19
click at [201, 491] on icon at bounding box center [210, 488] width 19 height 19
click at [217, 487] on div at bounding box center [210, 488] width 19 height 19
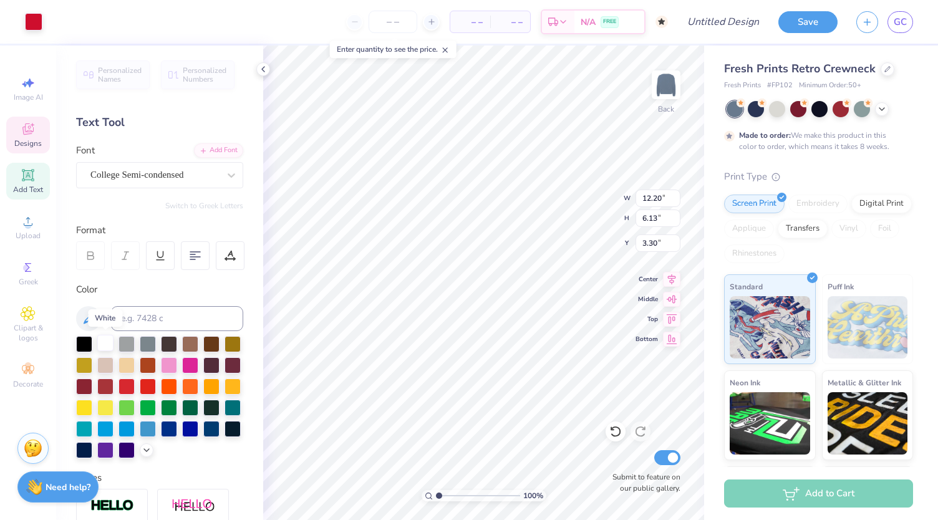
click at [110, 341] on div at bounding box center [105, 343] width 16 height 16
type input "10.69"
type input "2.57"
type input "5.08"
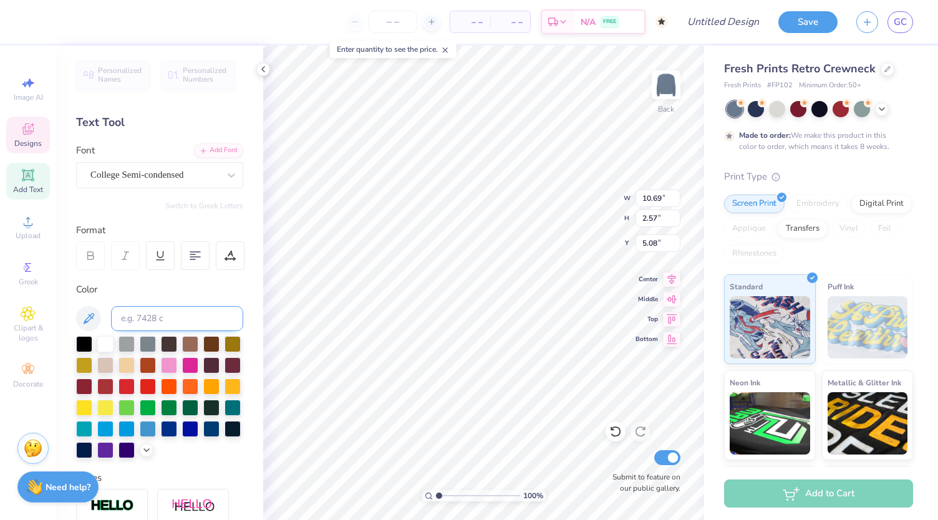
scroll to position [10, 1]
type input "12.20"
type input "6.13"
type input "3.30"
click at [31, 21] on div at bounding box center [33, 20] width 17 height 17
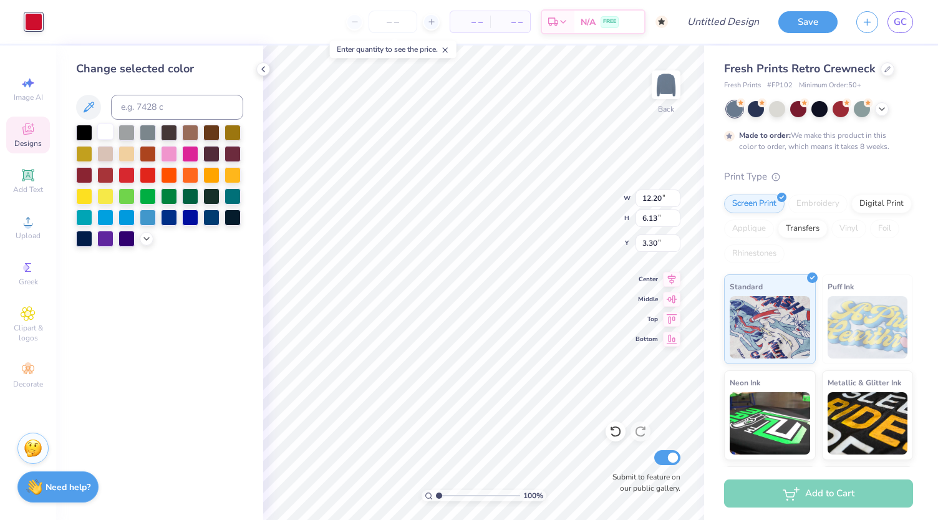
click at [97, 130] on div at bounding box center [105, 132] width 16 height 16
click at [172, 217] on div at bounding box center [169, 216] width 16 height 16
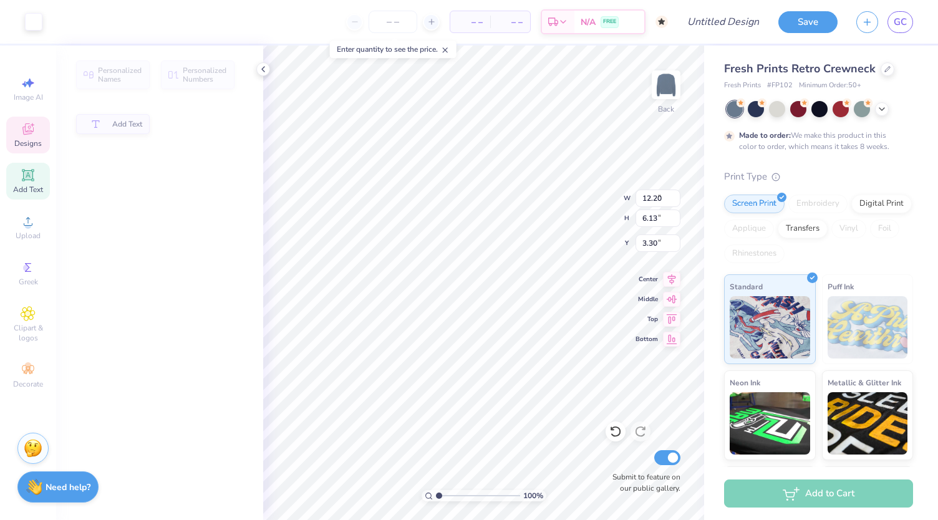
type input "5.18"
type input "0.88"
type input "3.87"
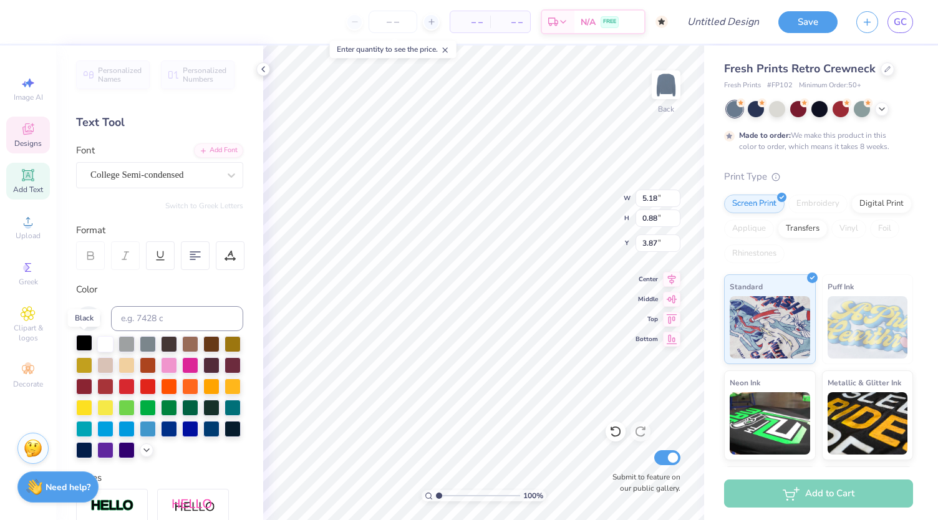
click at [82, 339] on div at bounding box center [84, 343] width 16 height 16
type input "10.69"
type input "2.57"
type input "5.08"
click at [586, 108] on div at bounding box center [777, 108] width 16 height 16
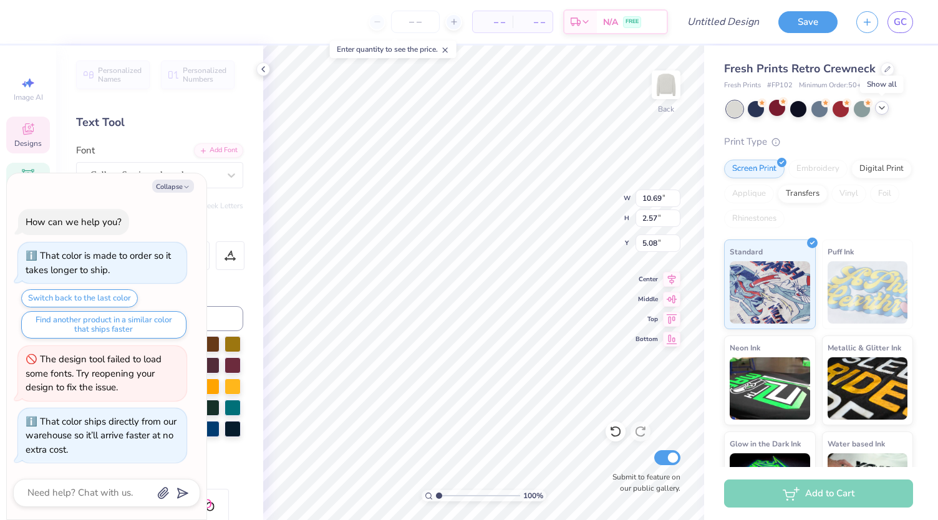
click at [586, 112] on icon at bounding box center [882, 108] width 10 height 10
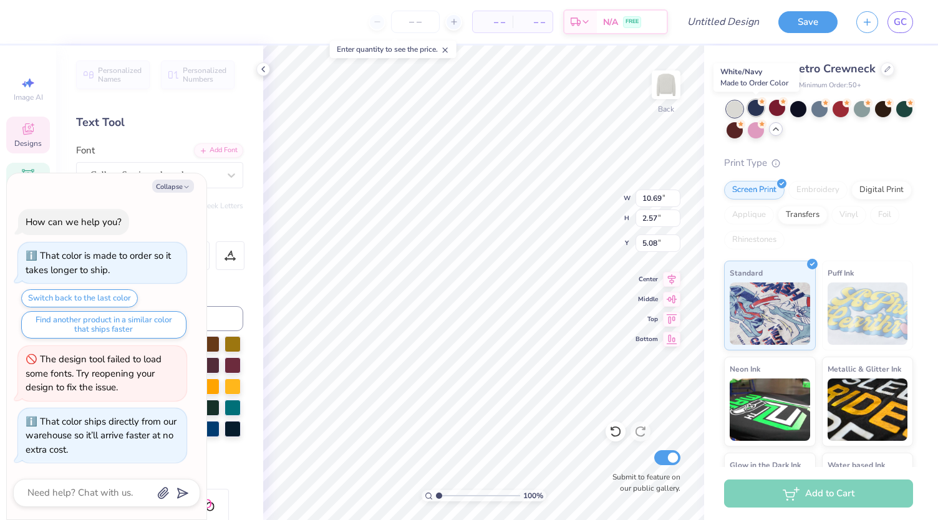
click at [586, 112] on div at bounding box center [756, 108] width 16 height 16
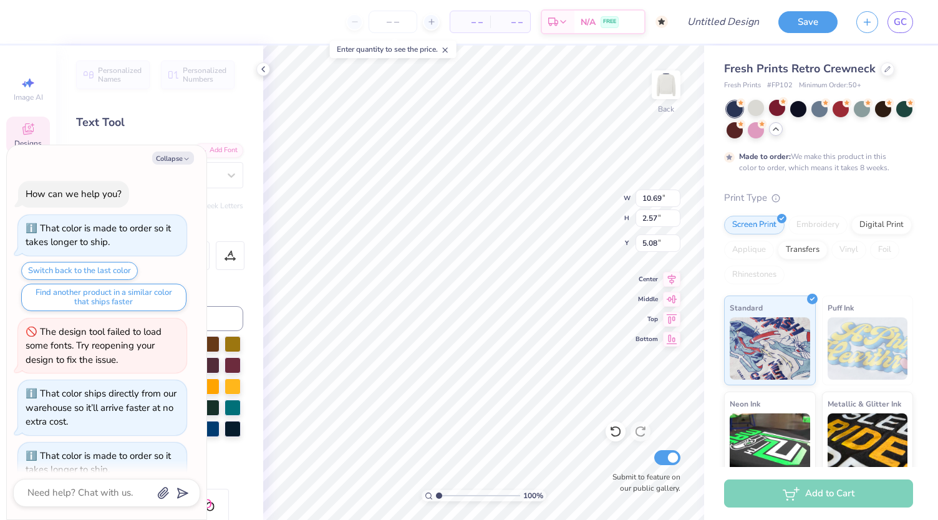
scroll to position [74, 0]
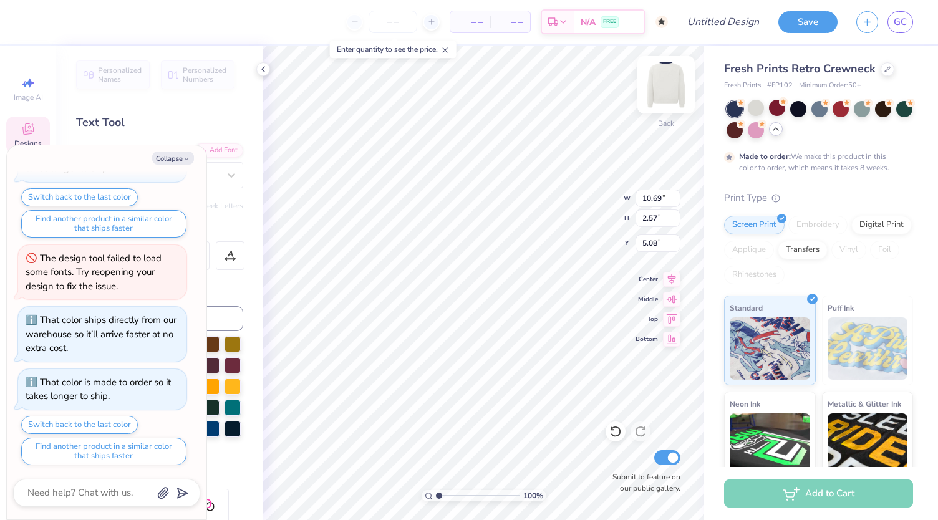
type textarea "x"
type input "5.16"
type input "0.86"
type input "3.96"
type textarea "x"
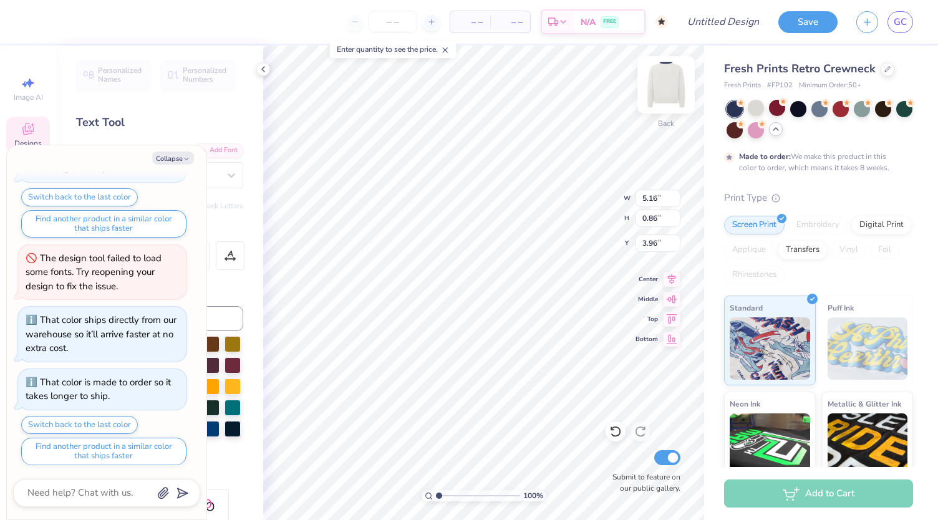
type input "12.20"
type input "6.13"
type input "3.30"
click at [37, 22] on div at bounding box center [33, 20] width 17 height 17
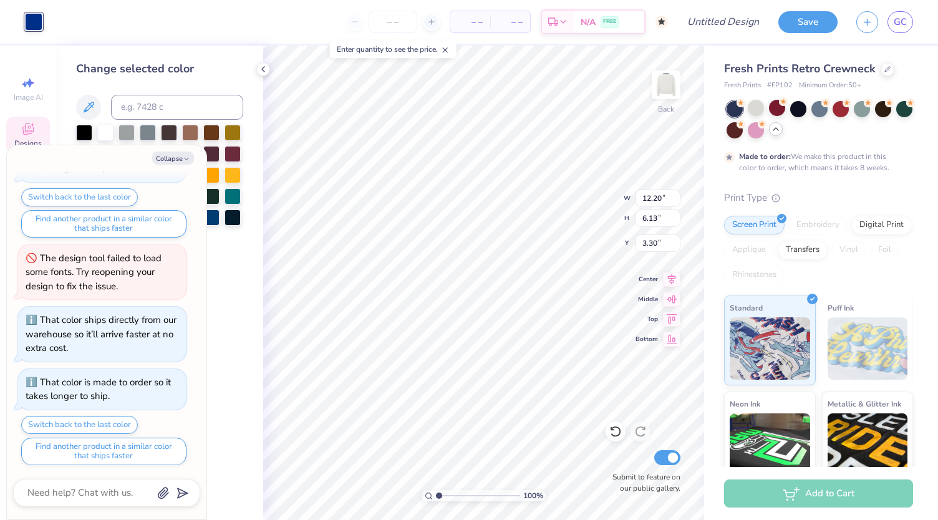
click at [152, 135] on div at bounding box center [148, 133] width 16 height 16
type textarea "x"
type input "10.69"
type input "2.57"
type input "5.08"
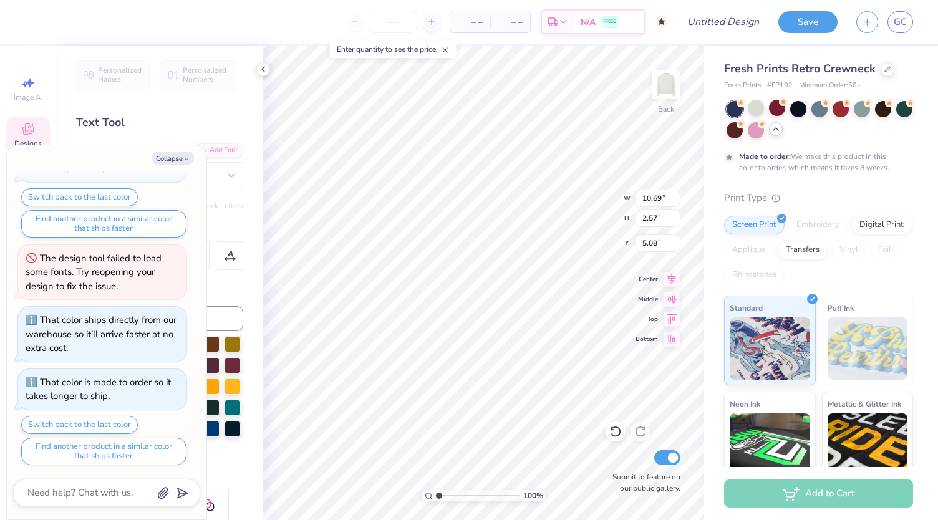
type textarea "x"
type input "5.34"
click at [475, 219] on div "Hold “Alt” to see the space between elements." at bounding box center [497, 206] width 125 height 29
type textarea "x"
type input "5.16"
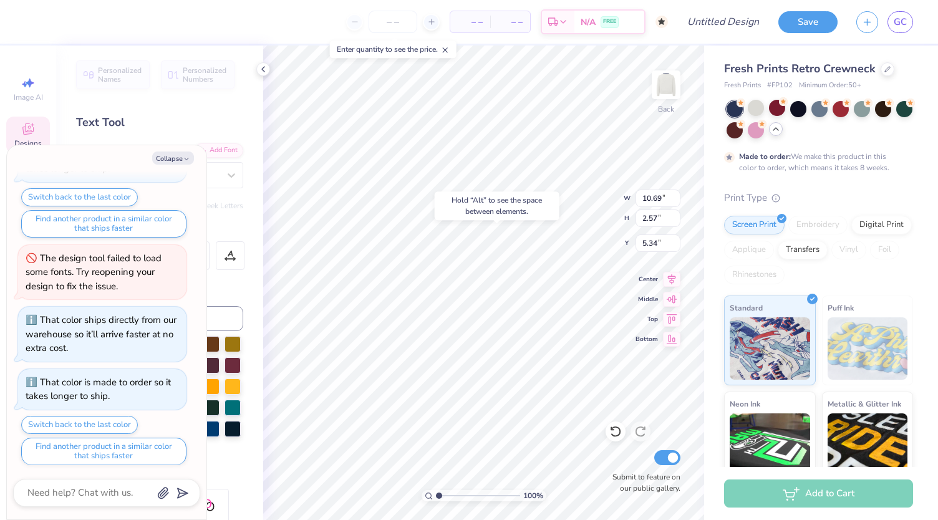
type input "0.86"
type input "3.96"
type textarea "x"
type input "10.69"
type input "2.57"
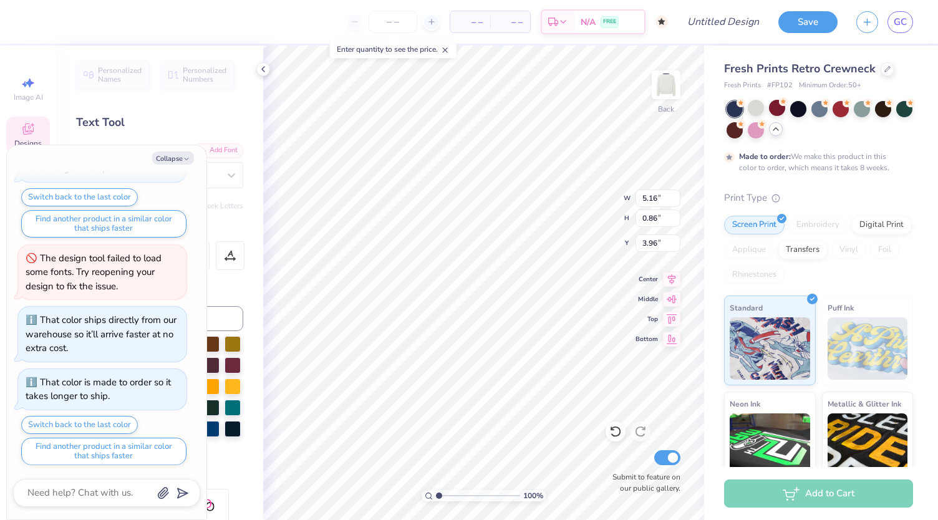
type input "5.34"
type textarea "x"
type input "12.88"
type input "6.72"
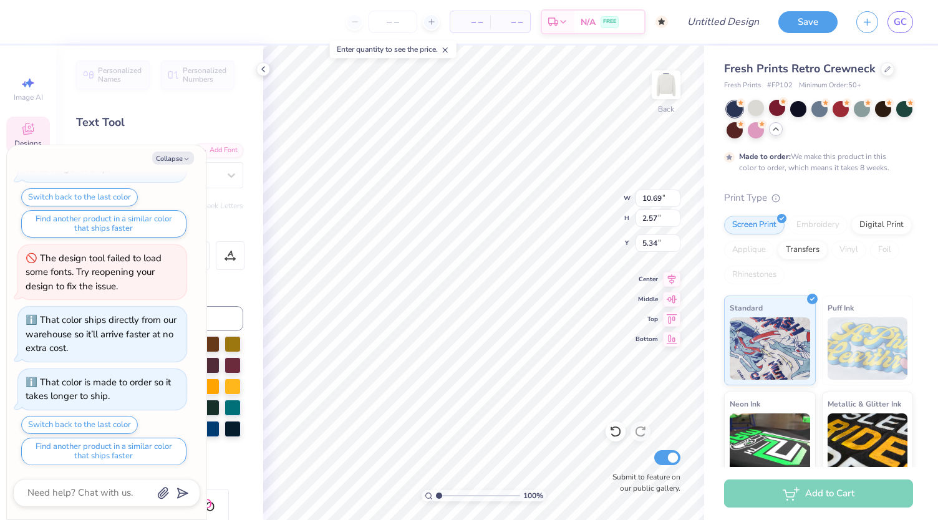
type input "3.00"
type textarea "x"
type input "10.69"
type input "2.57"
type input "5.34"
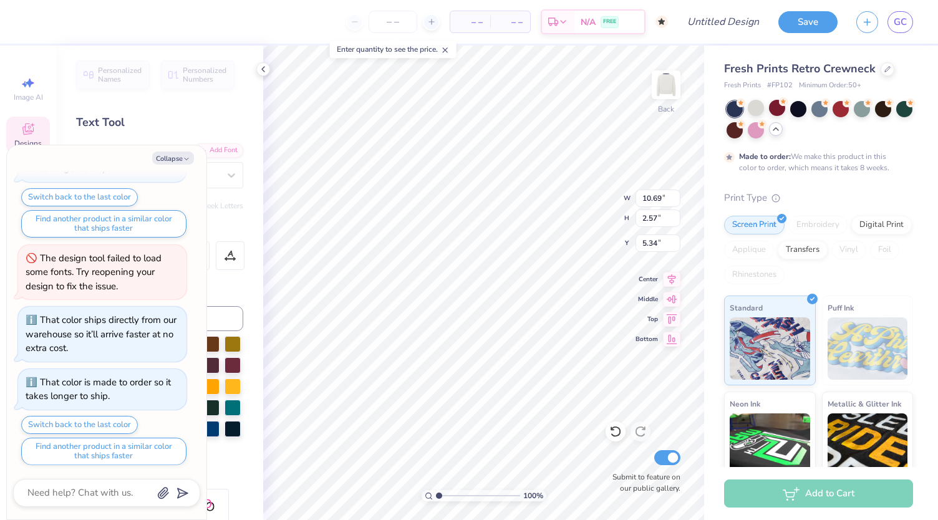
scroll to position [10, 2]
type textarea "x"
type textarea "GEY"
type textarea "x"
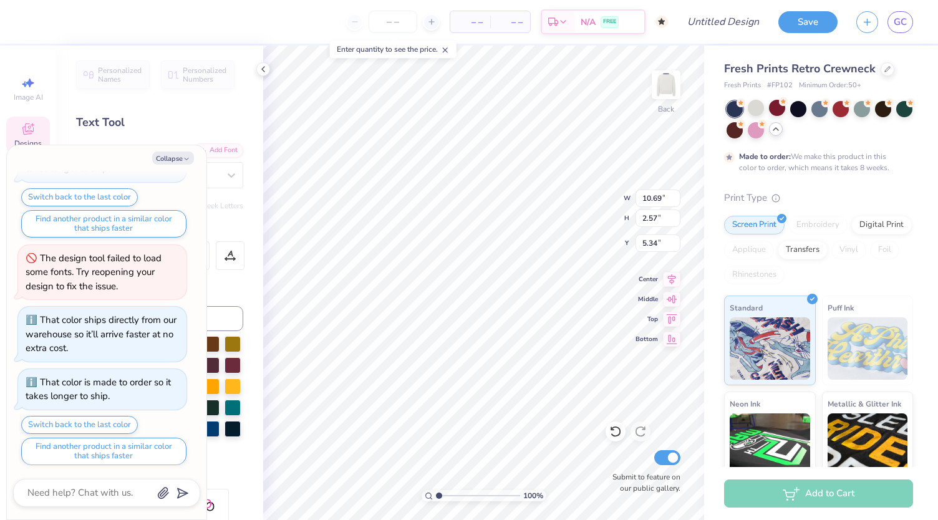
type textarea "GEEY"
type textarea "x"
type textarea "GEOREY"
type textarea "x"
type textarea "GEORGEEY"
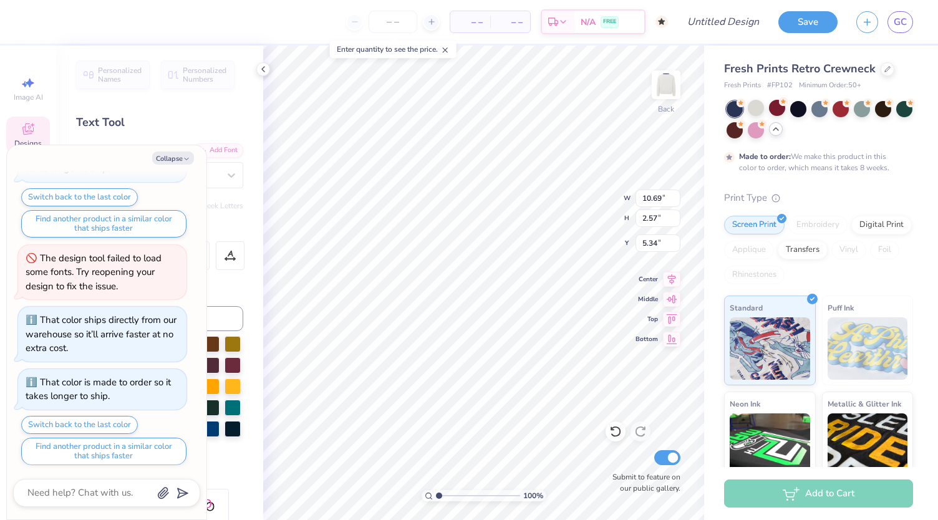
type textarea "x"
type textarea "GEORGETOEY"
type textarea "x"
type textarea "GEORGETOWEY"
type textarea "x"
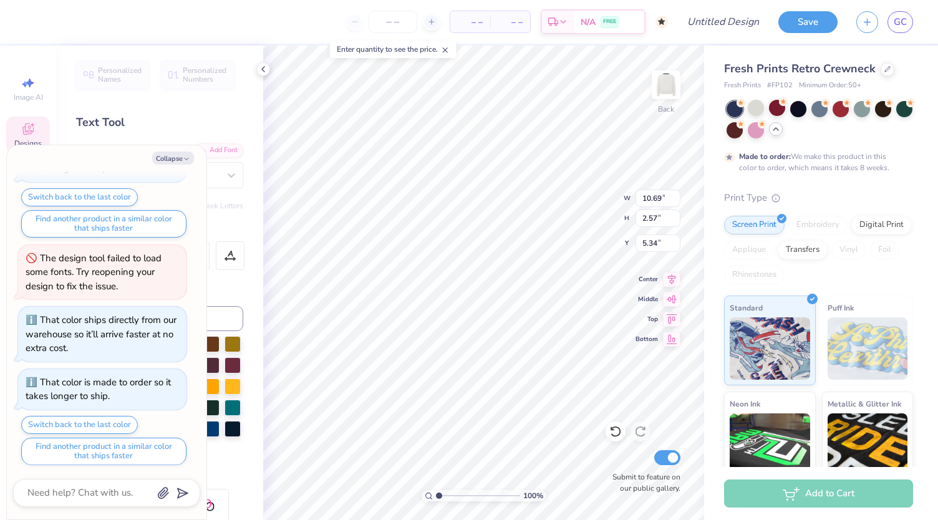
type textarea "GEORGETOWNEY"
type textarea "x"
type textarea "GEORGETOWNE"
type textarea "x"
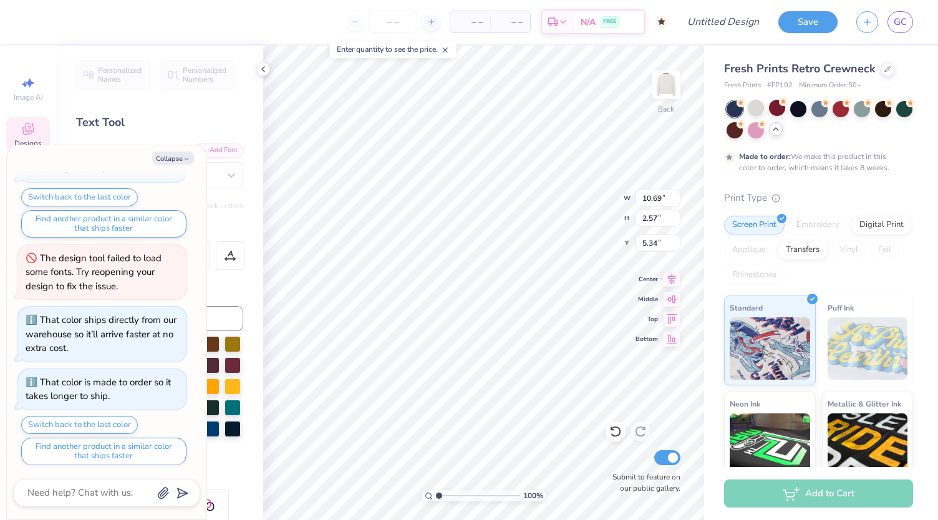
type textarea "[GEOGRAPHIC_DATA]"
type textarea "x"
type textarea "GEORGETOW"
type textarea "x"
type textarea "[GEOGRAPHIC_DATA]"
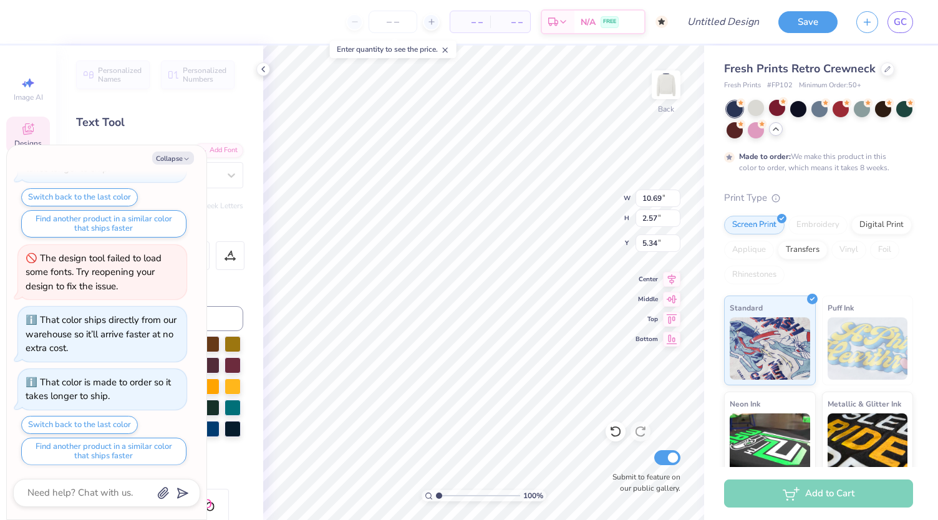
scroll to position [10, 1]
type textarea "x"
type input "17.89"
type input "2.50"
type input "5.37"
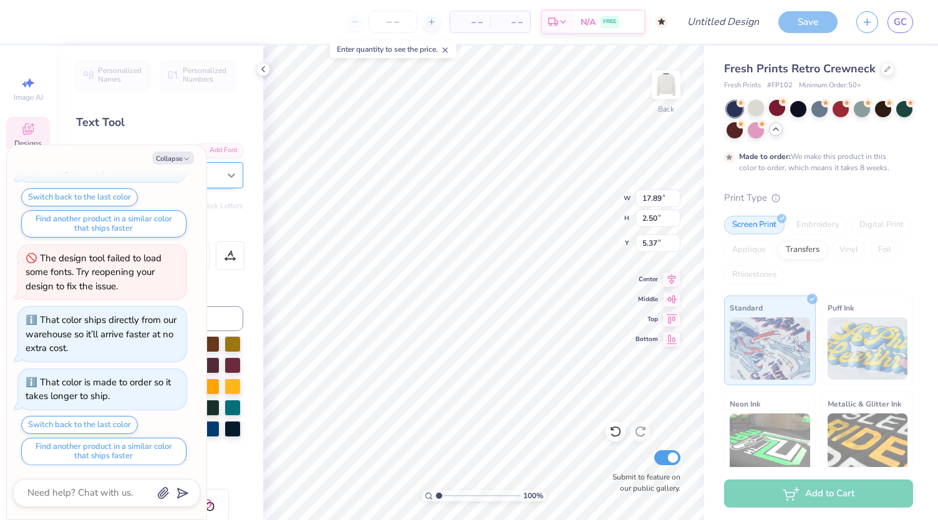
click at [220, 172] on div at bounding box center [231, 175] width 22 height 22
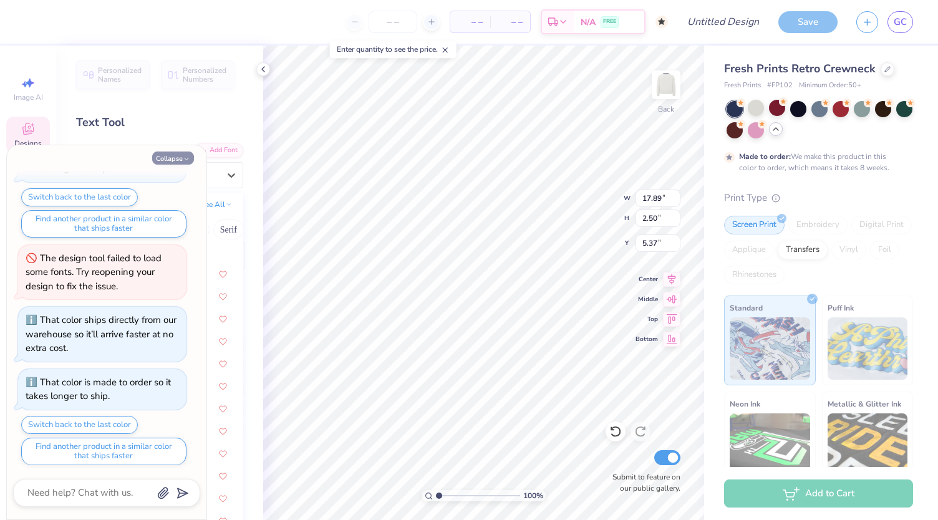
click at [187, 158] on icon "button" at bounding box center [186, 158] width 7 height 7
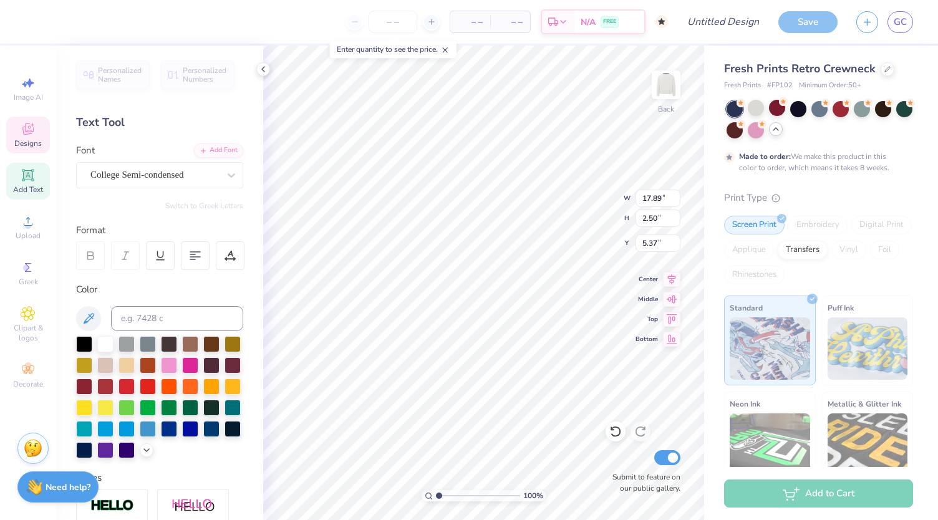
type textarea "x"
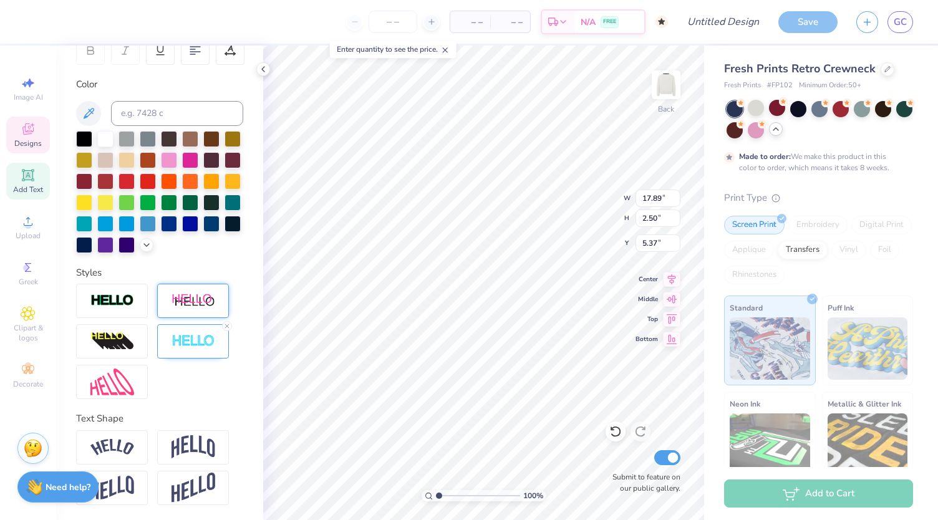
scroll to position [10, 4]
type input "5.55"
type input "0.88"
type input "7.91"
type input "14.34"
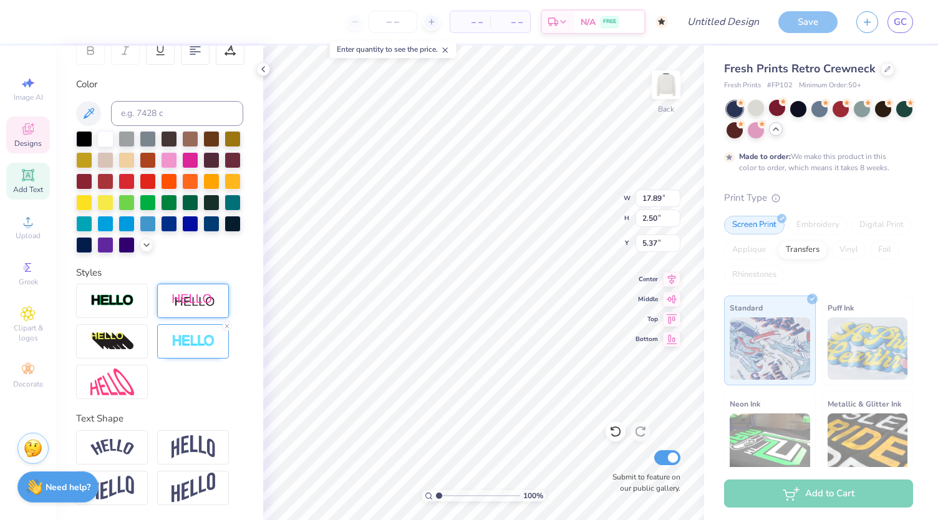
type input "2.01"
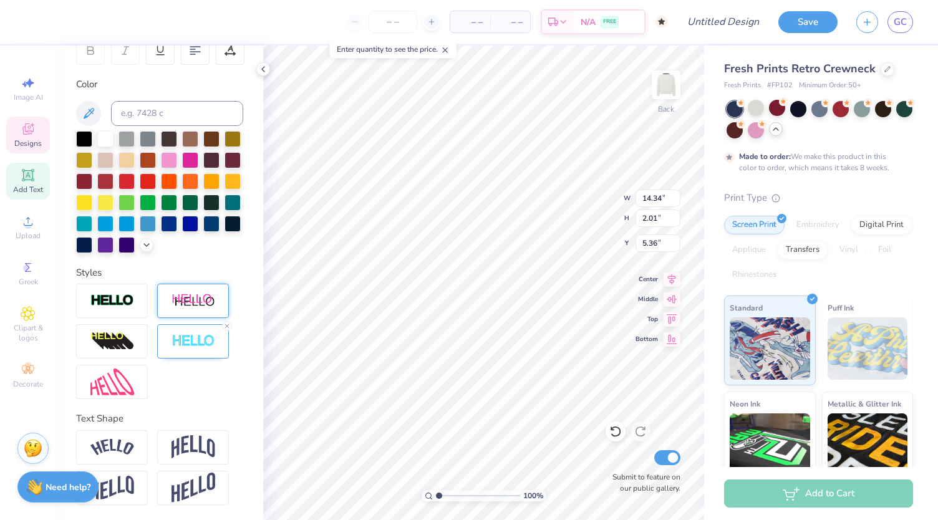
type input "5.36"
type input "12.35"
type input "1.73"
type input "5.50"
type input "5.16"
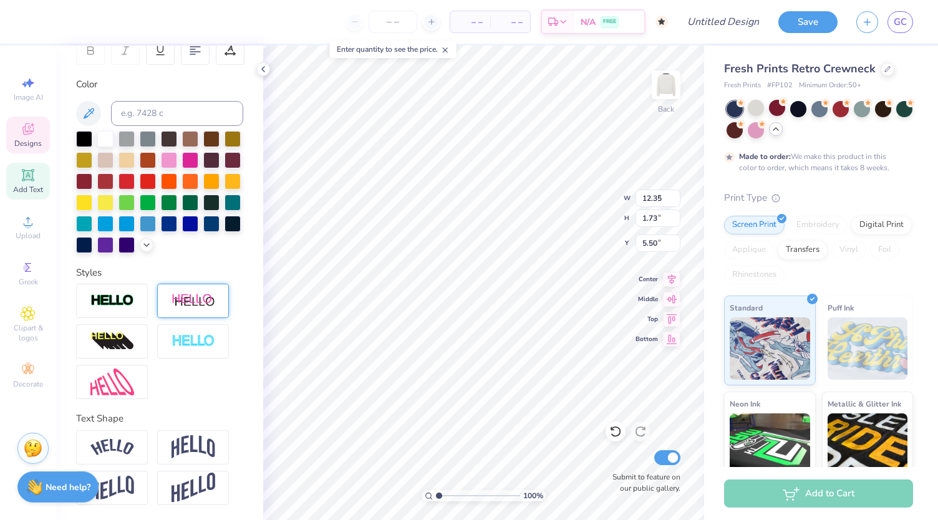
type input "0.86"
type input "3.96"
type input "12.20"
type input "6.13"
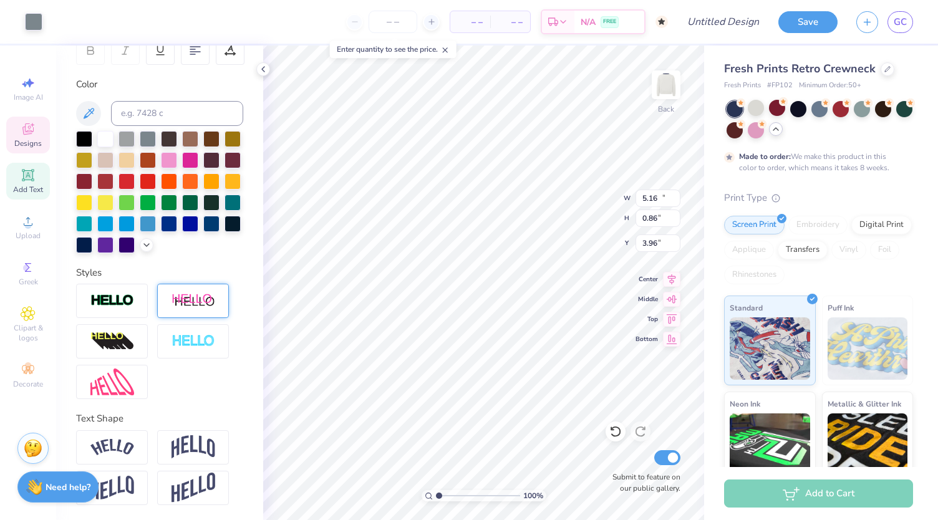
type input "3.30"
type input "5.16"
type input "0.86"
type input "3.96"
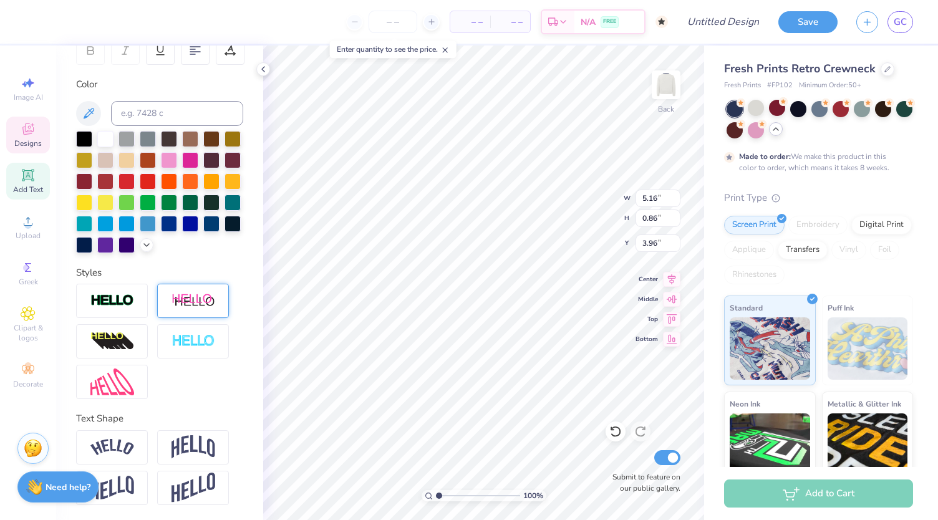
type input "5.55"
type input "0.88"
type input "7.91"
type input "12.20"
type input "6.13"
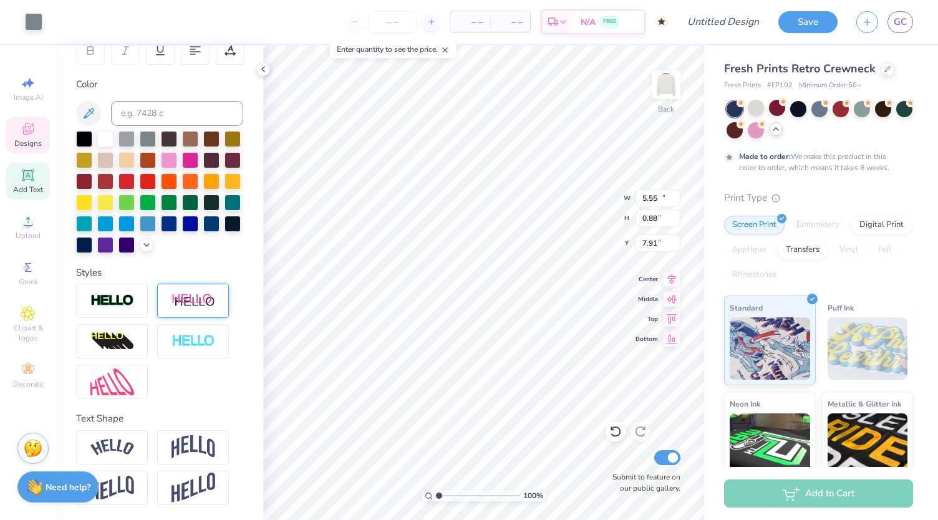
type input "3.30"
type input "5.16"
type input "0.86"
type input "3.96"
type input "5.55"
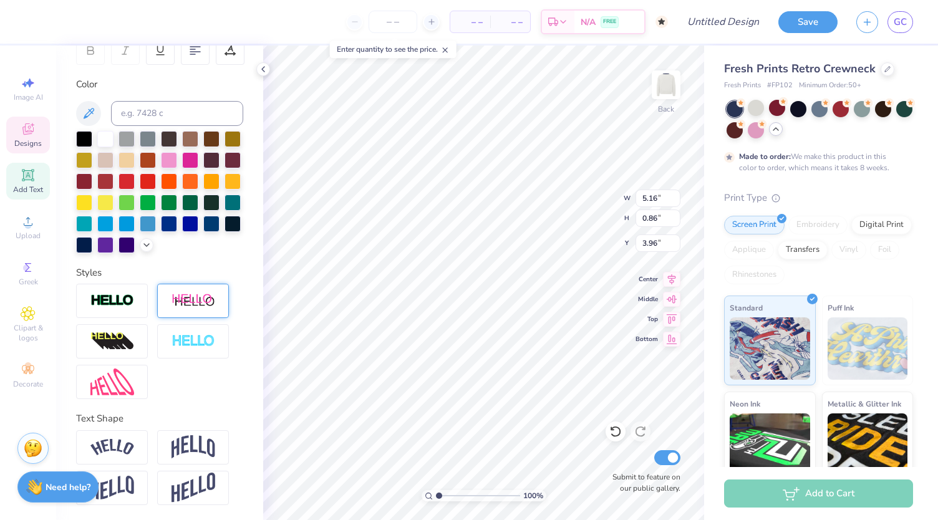
type input "0.88"
type input "7.91"
type textarea "LAW"
type input "5.16"
type input "0.86"
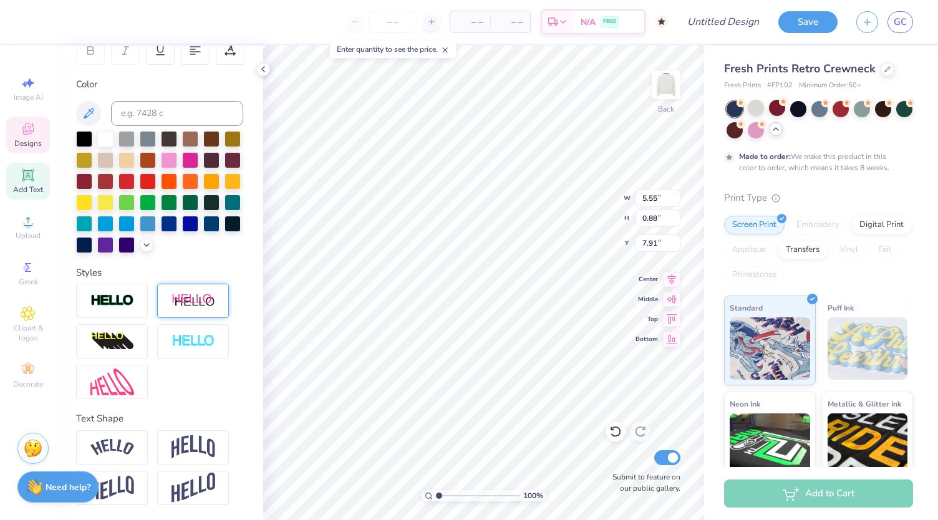
type input "3.96"
type textarea "EVENIGN"
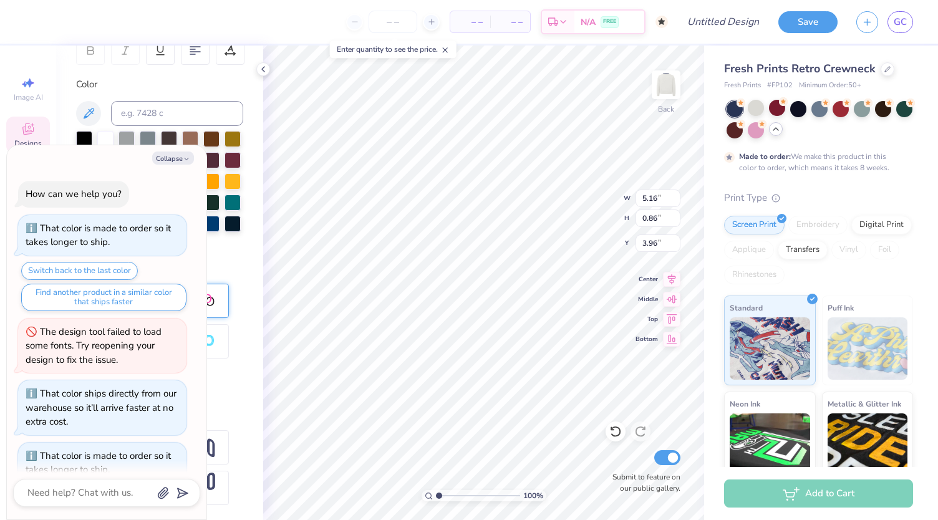
scroll to position [141, 0]
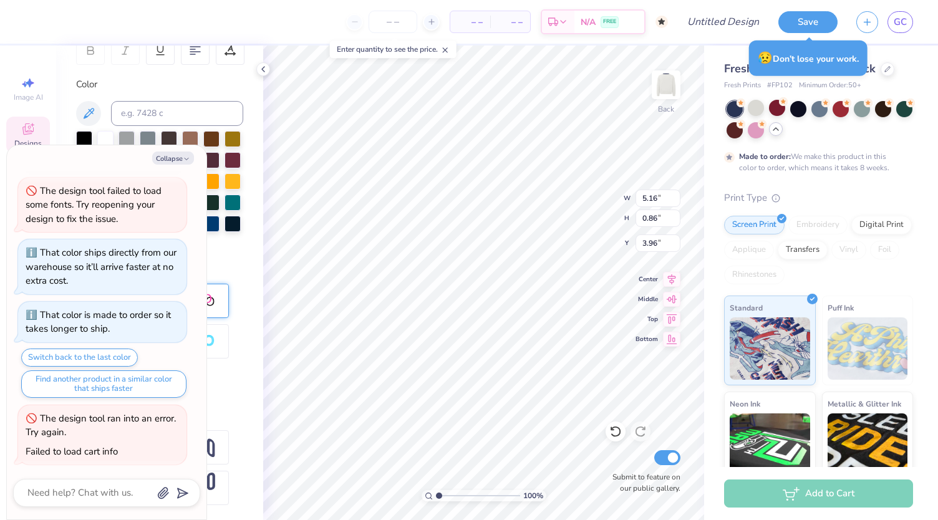
type textarea "x"
type textarea "EVENIGN"
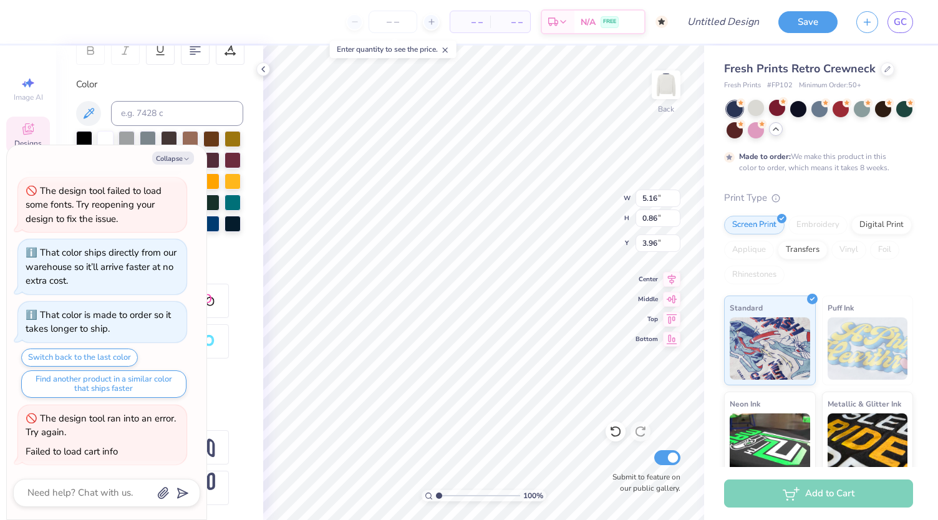
type textarea "x"
